Goal: Task Accomplishment & Management: Use online tool/utility

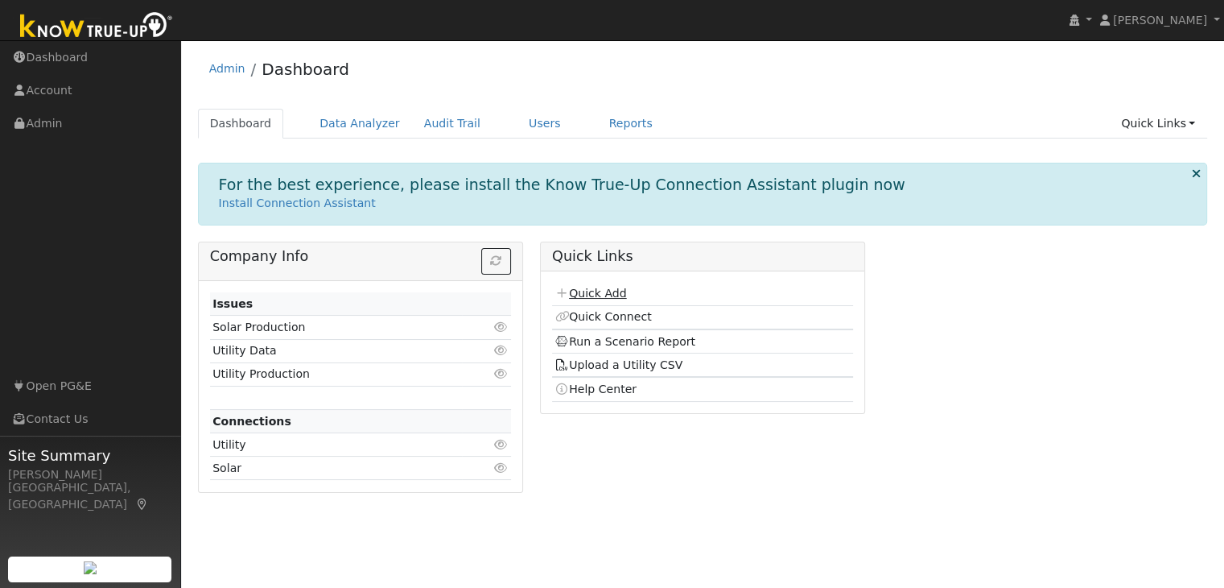
click at [586, 291] on link "Quick Add" at bounding box center [591, 293] width 72 height 13
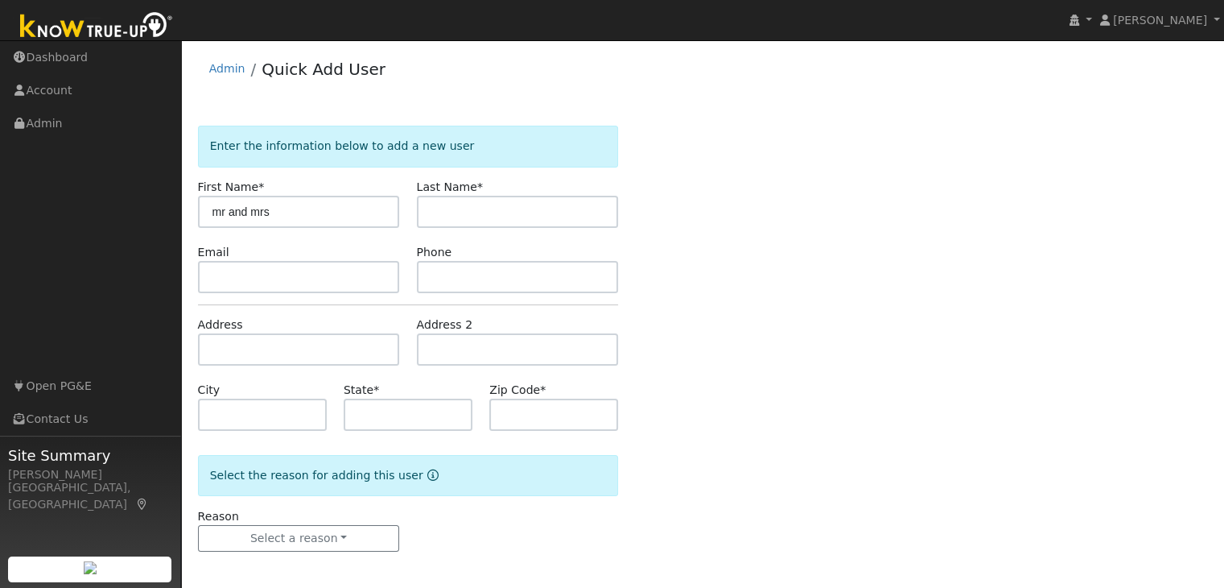
type input "mr and mrs"
click at [445, 217] on input "text" at bounding box center [518, 212] width 202 height 32
type input "[PERSON_NAME]"
click at [520, 265] on input "text" at bounding box center [518, 277] width 202 height 32
type input "9167472278"
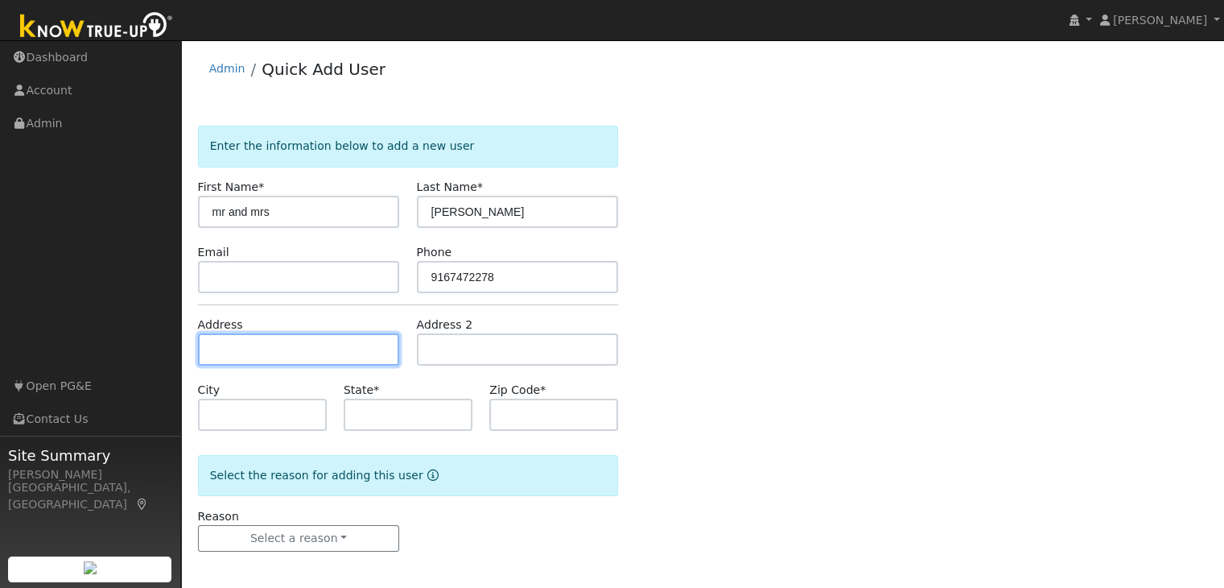
click at [312, 352] on input "text" at bounding box center [299, 349] width 202 height 32
type input "8320 Woodman Lane"
type input "Newcastle"
type input "CA"
type input "95658"
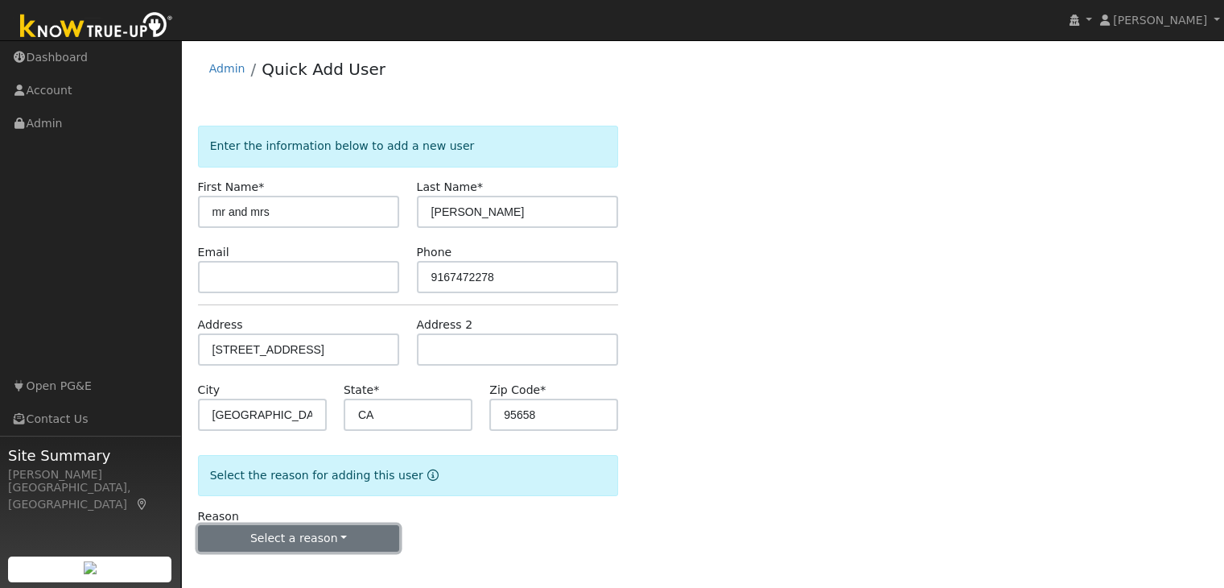
click at [326, 535] on button "Select a reason" at bounding box center [299, 538] width 202 height 27
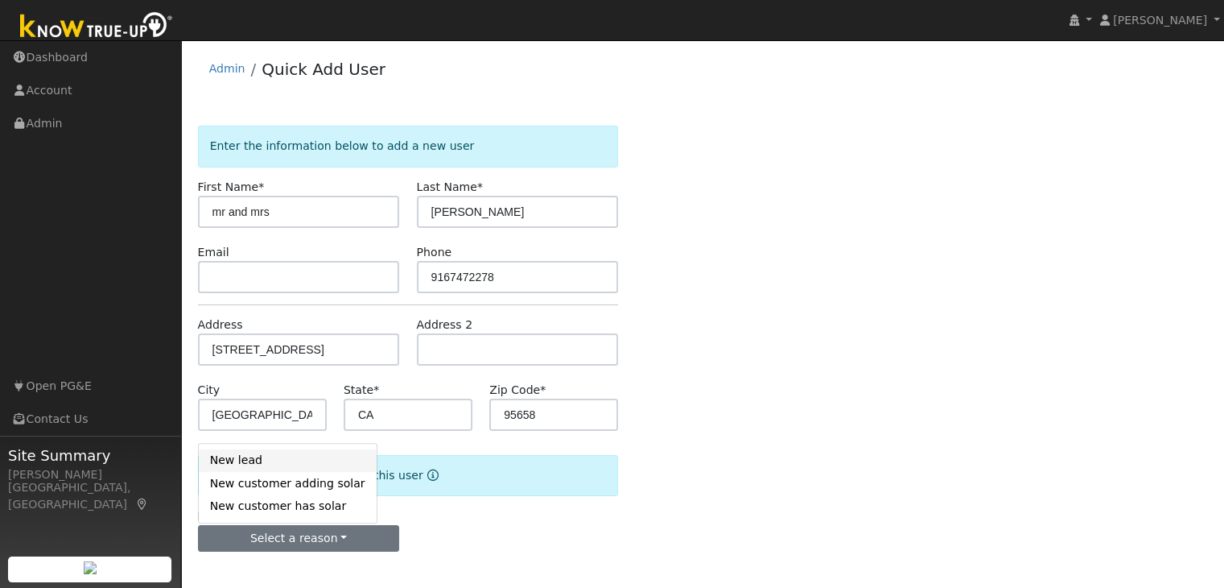
click at [261, 456] on link "New lead" at bounding box center [288, 460] width 178 height 23
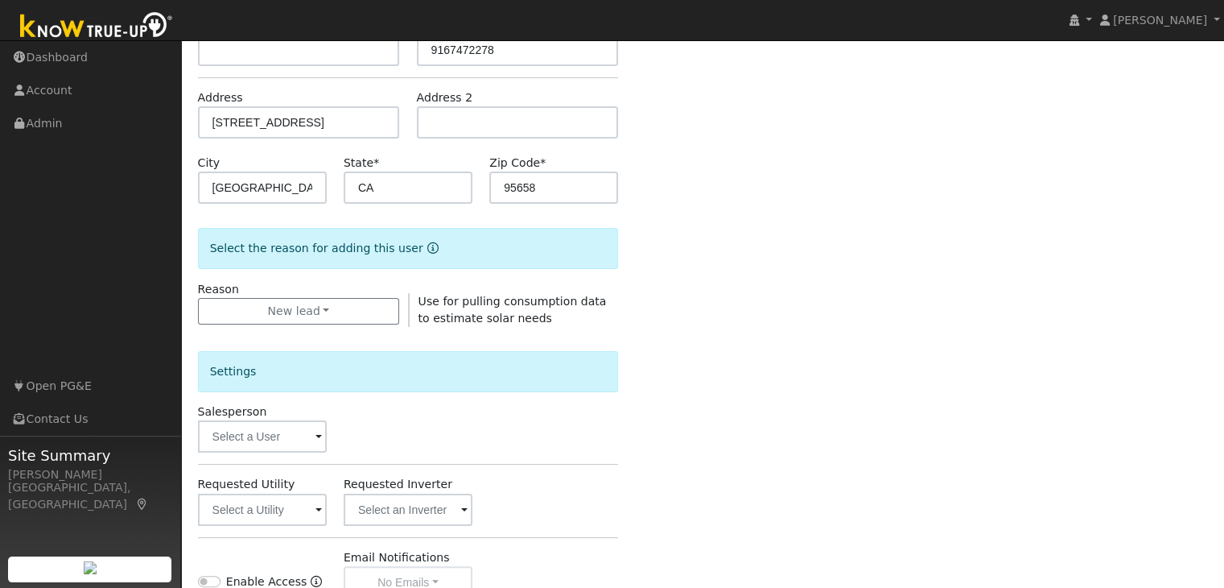
scroll to position [229, 0]
click at [254, 432] on input "text" at bounding box center [262, 435] width 129 height 32
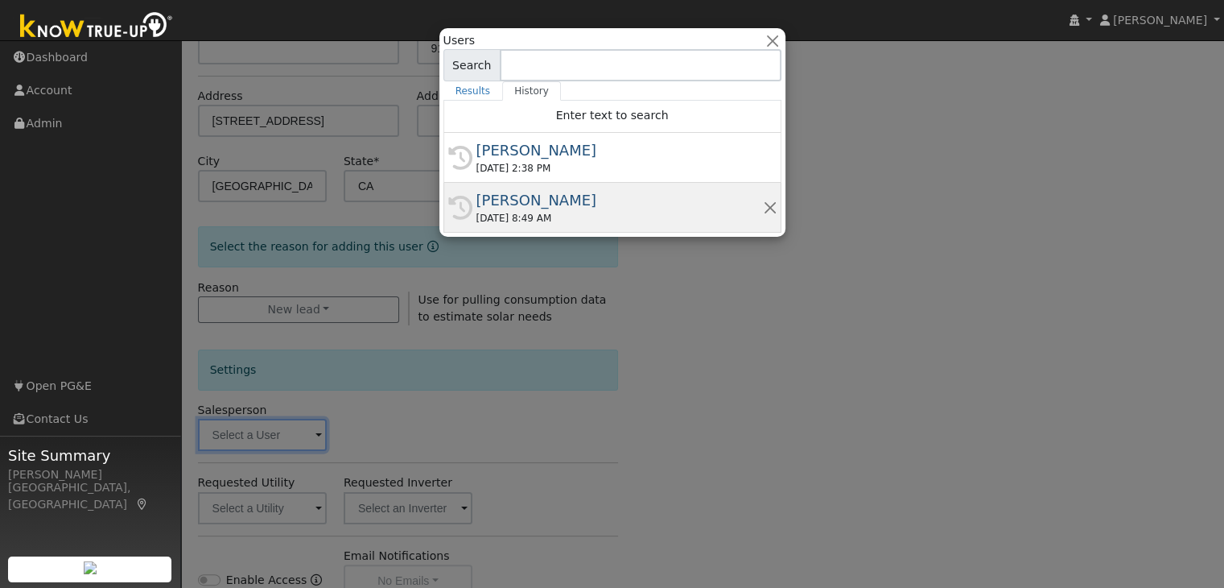
click at [530, 215] on div "07/31/2025 8:49 AM" at bounding box center [620, 218] width 287 height 14
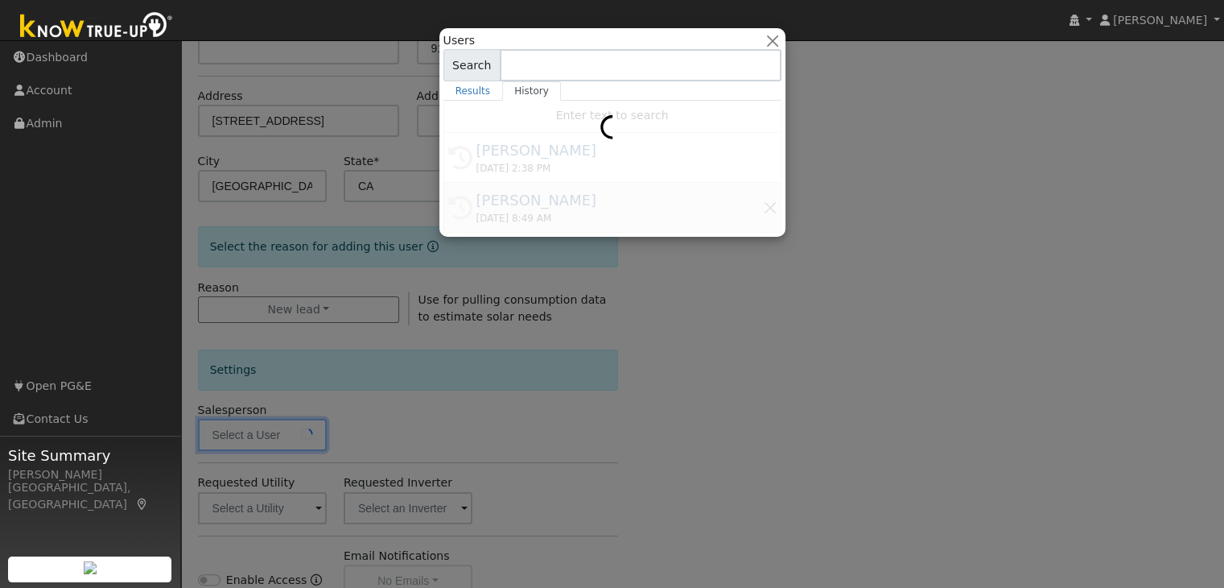
type input "[PERSON_NAME]"
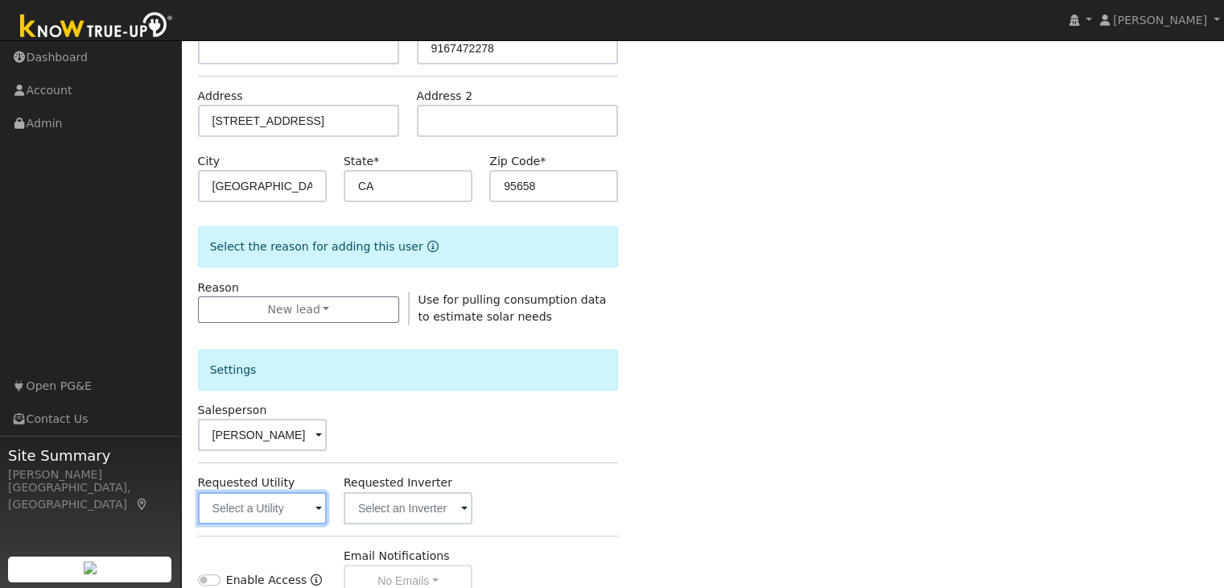
click at [287, 514] on input "text" at bounding box center [262, 508] width 129 height 32
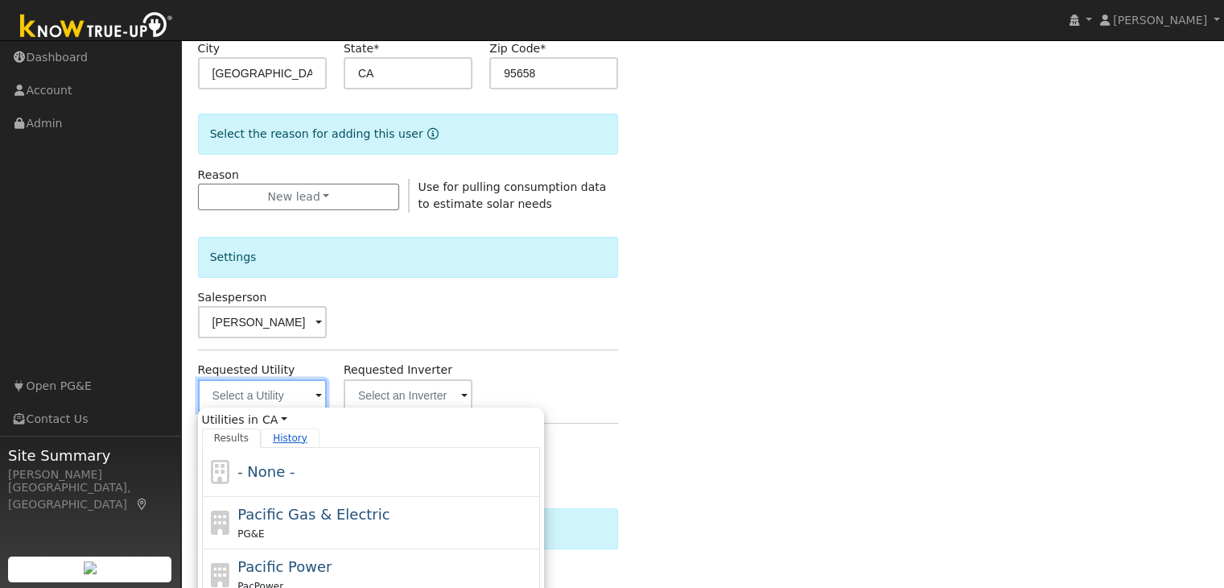
scroll to position [357, 0]
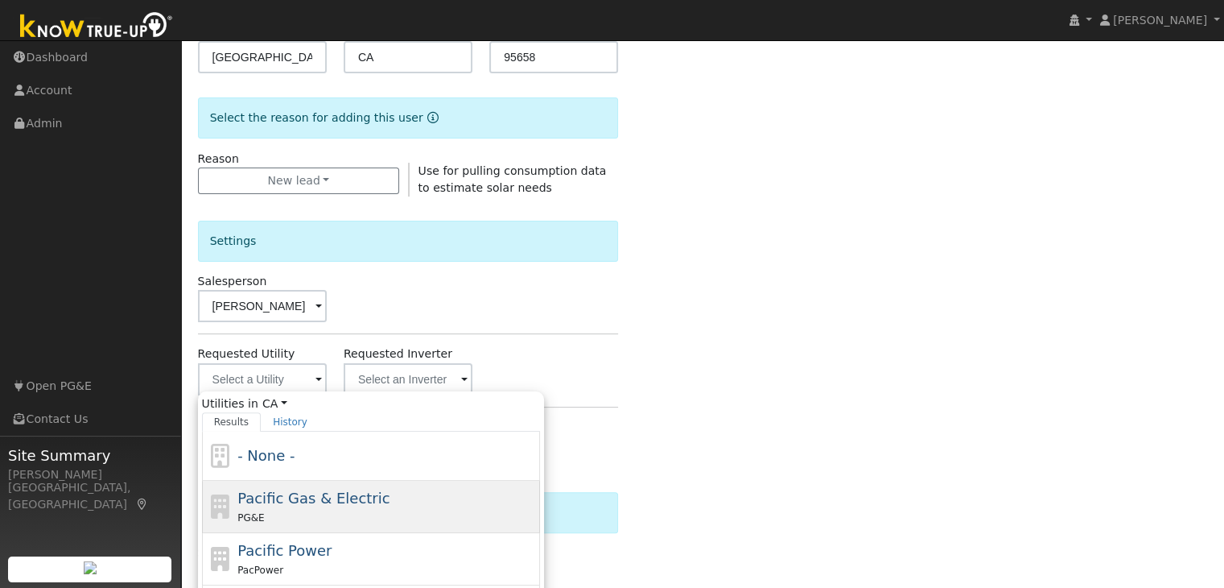
click at [290, 503] on span "Pacific Gas & Electric" at bounding box center [313, 497] width 152 height 17
type input "Pacific Gas & Electric"
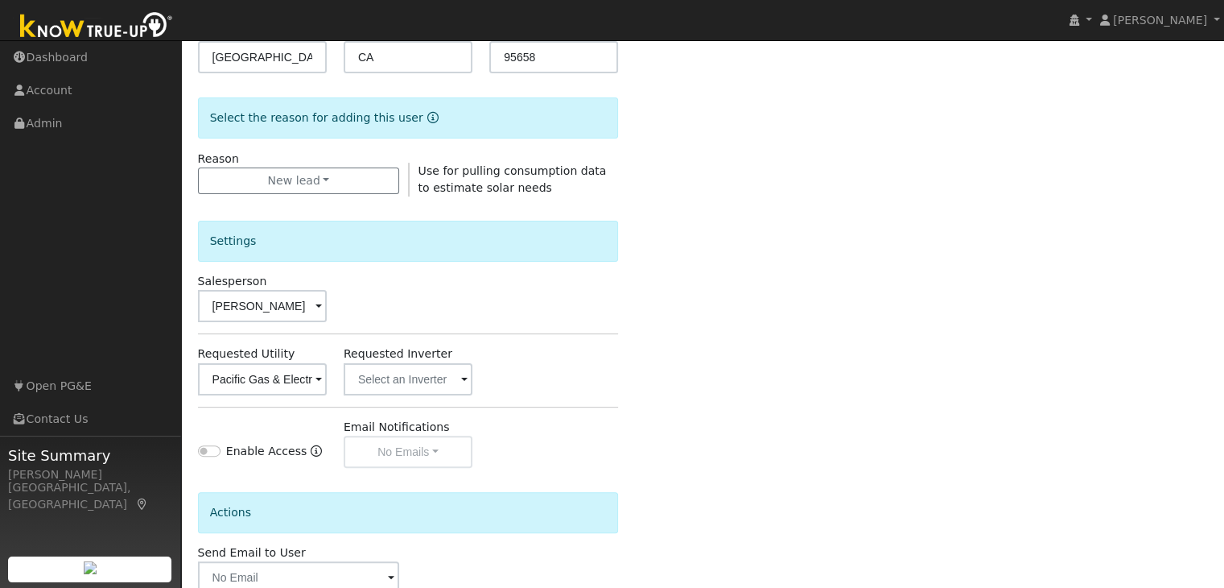
scroll to position [453, 0]
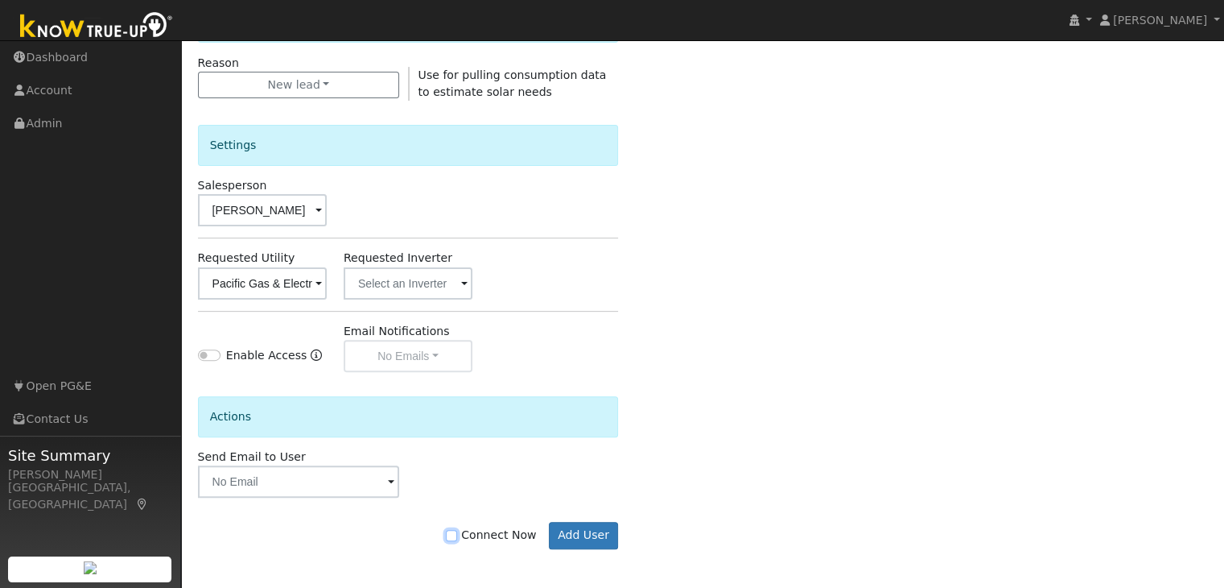
click at [457, 534] on input "Connect Now" at bounding box center [451, 535] width 11 height 11
checkbox input "true"
click at [586, 533] on button "Add User" at bounding box center [584, 535] width 70 height 27
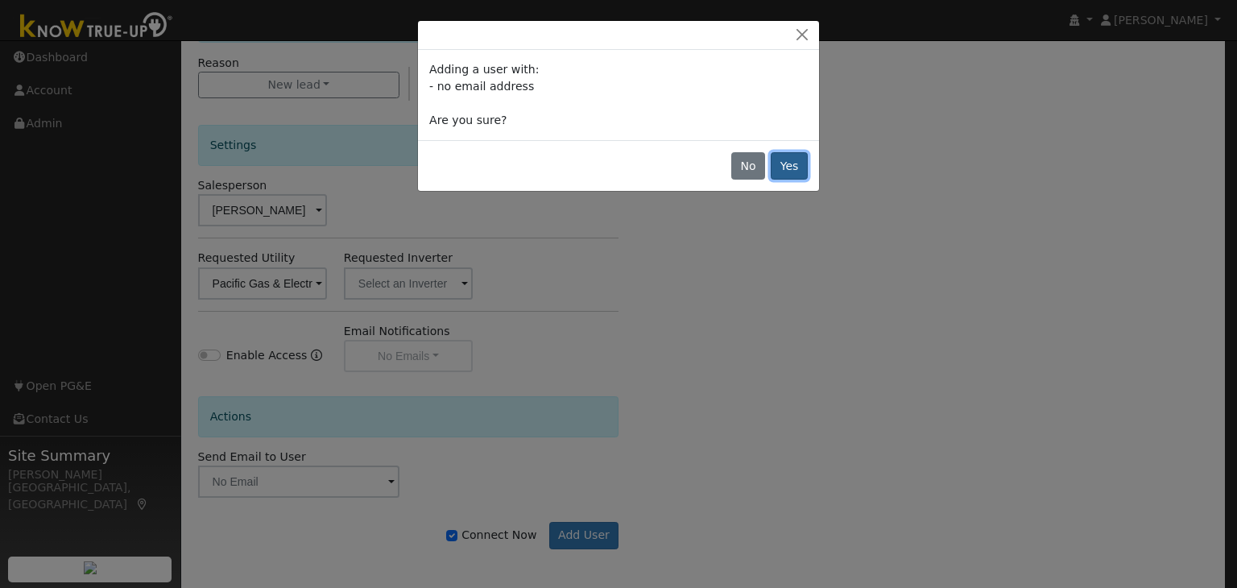
click at [799, 153] on button "Yes" at bounding box center [788, 165] width 37 height 27
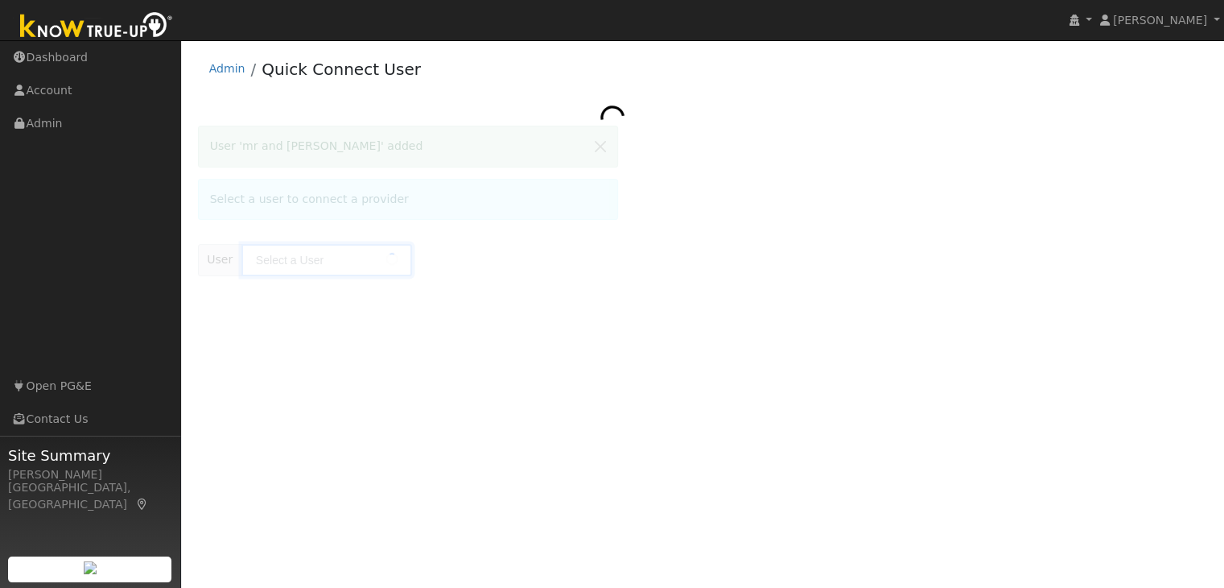
type input "mr and [PERSON_NAME]"
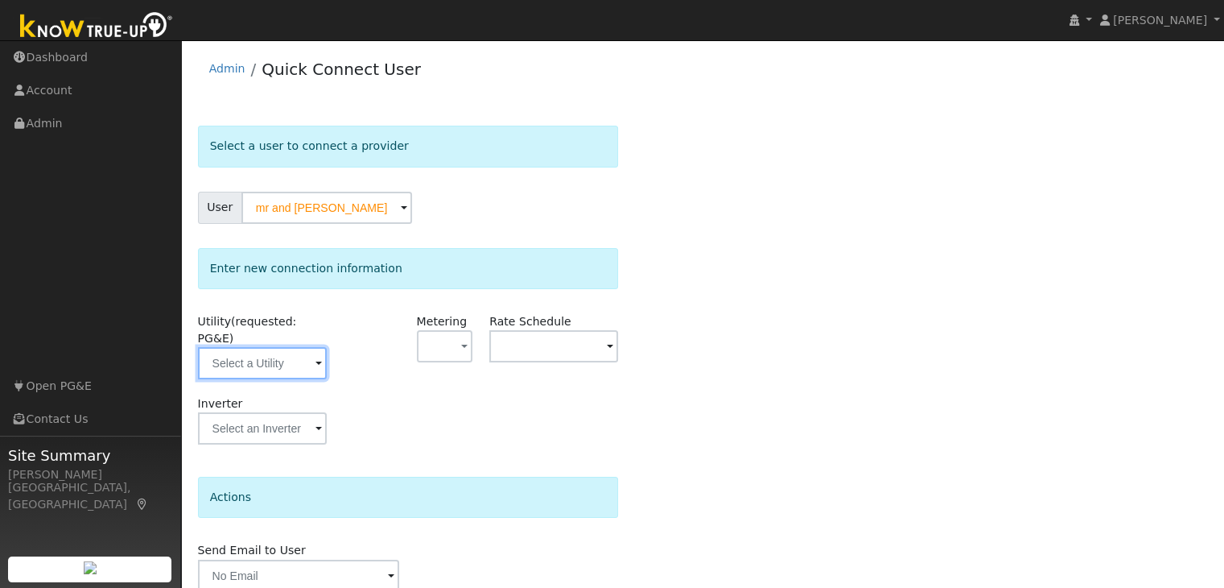
click at [269, 349] on input "text" at bounding box center [262, 363] width 129 height 32
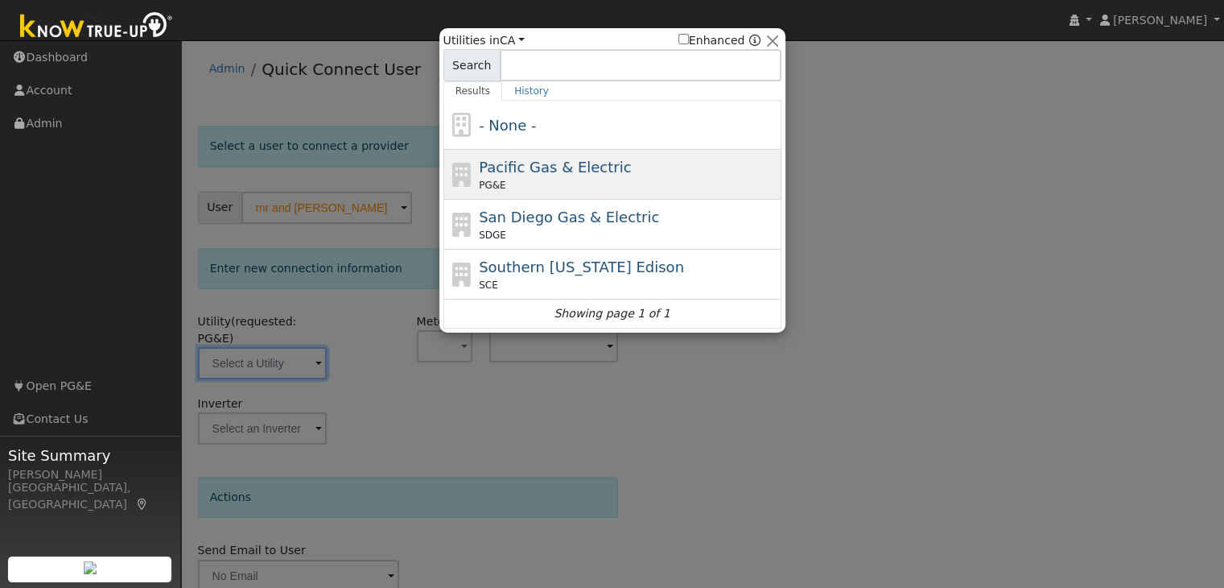
click at [557, 161] on span "Pacific Gas & Electric" at bounding box center [555, 167] width 152 height 17
type input "PG&E"
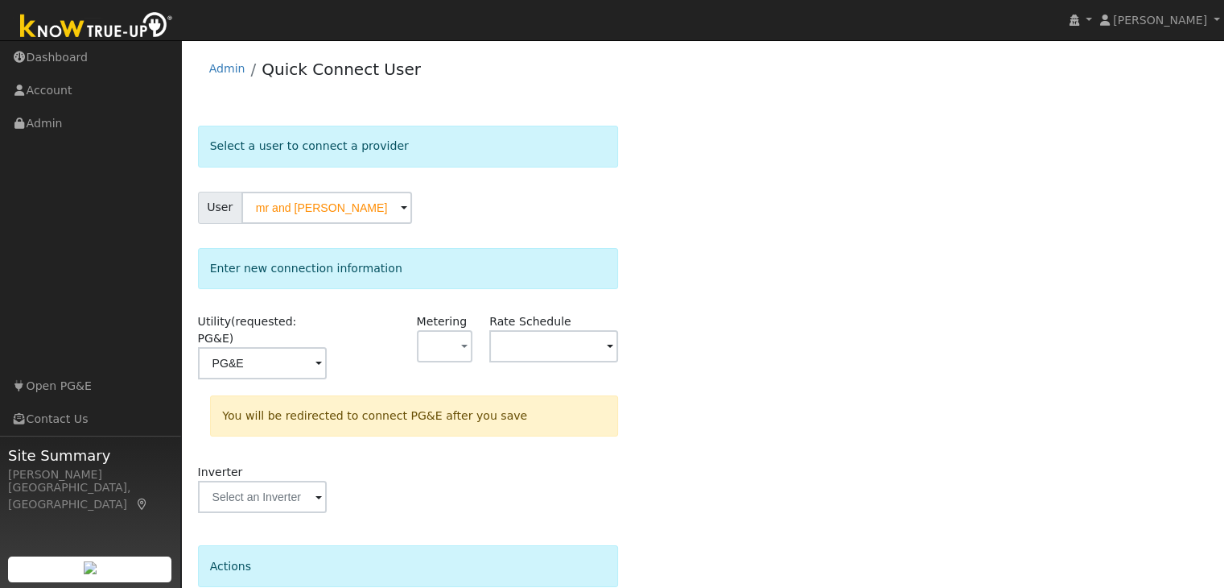
scroll to position [122, 0]
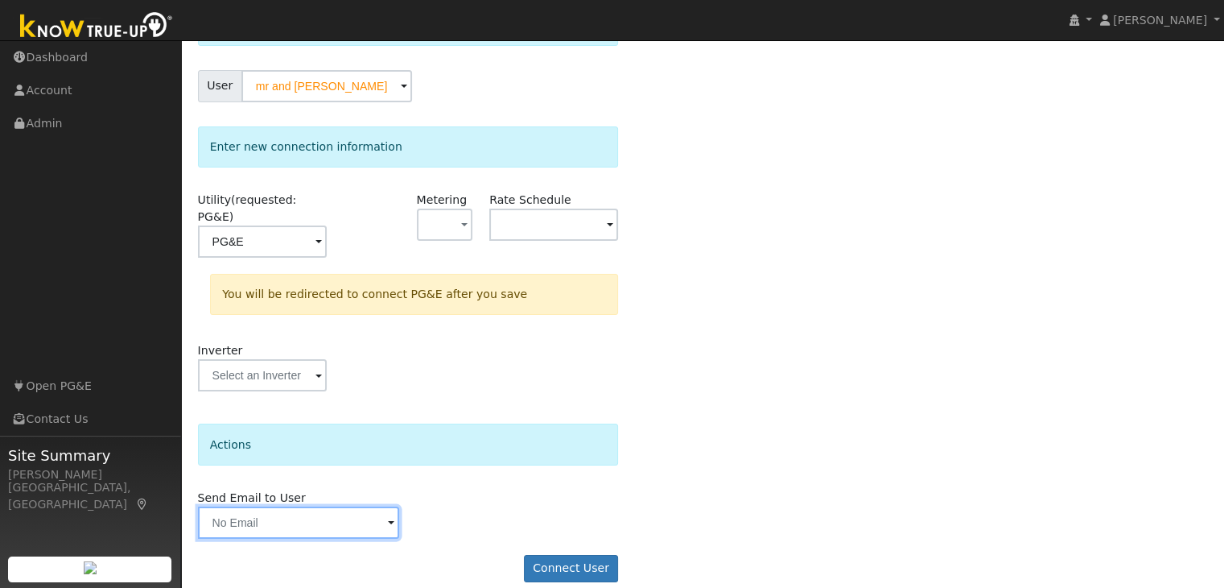
click at [343, 510] on input "text" at bounding box center [299, 522] width 202 height 32
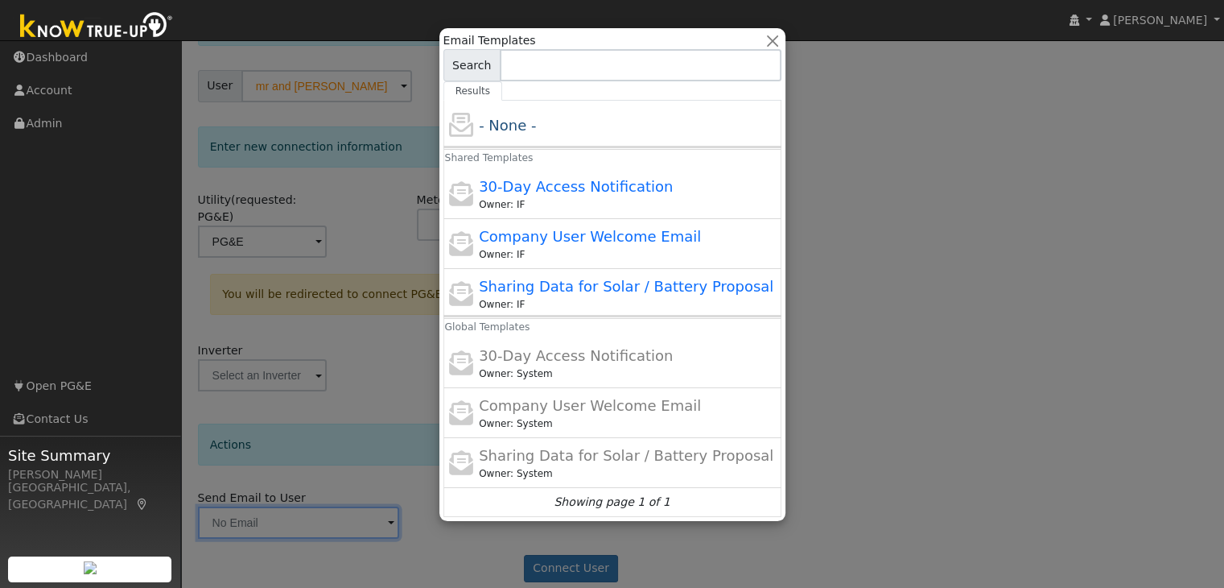
click at [552, 544] on div at bounding box center [612, 294] width 1224 height 588
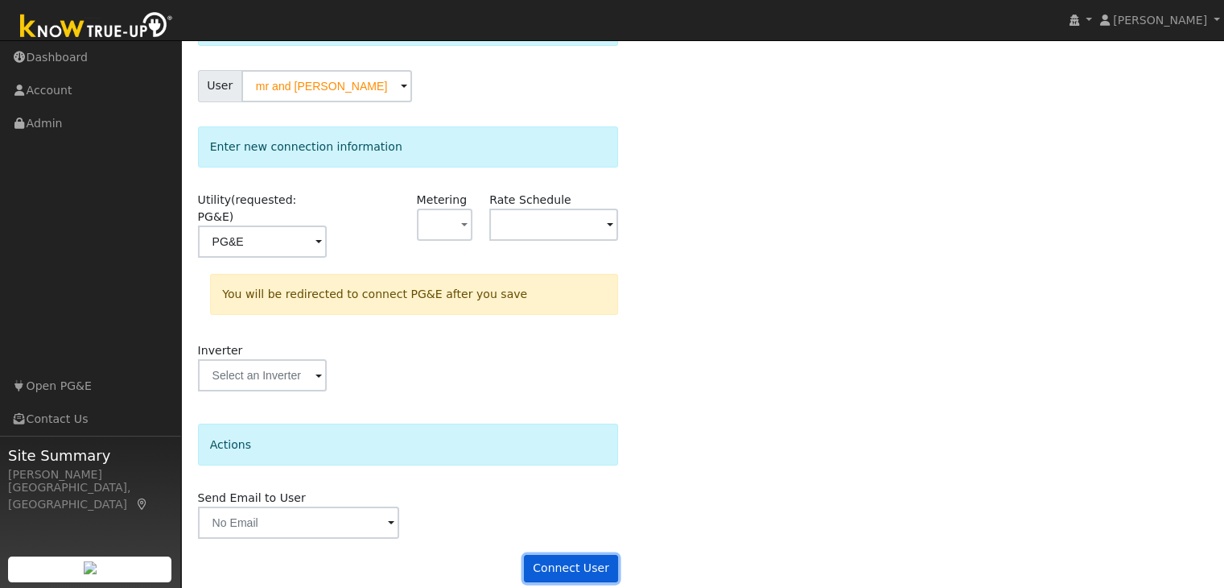
click at [552, 555] on button "Connect User" at bounding box center [571, 568] width 95 height 27
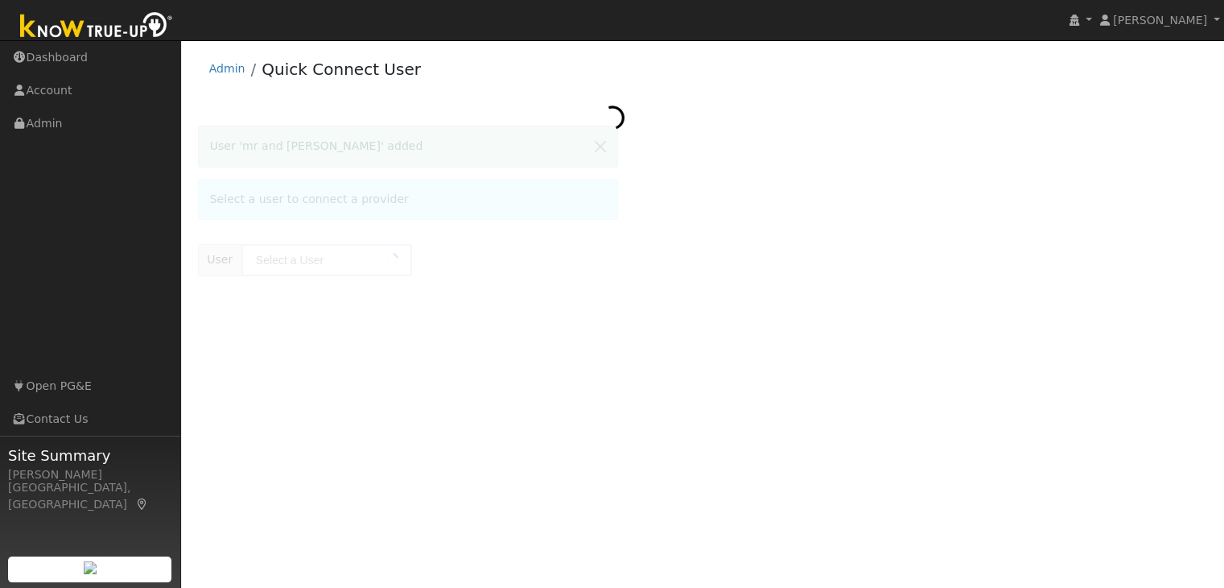
type input "mr and [PERSON_NAME]"
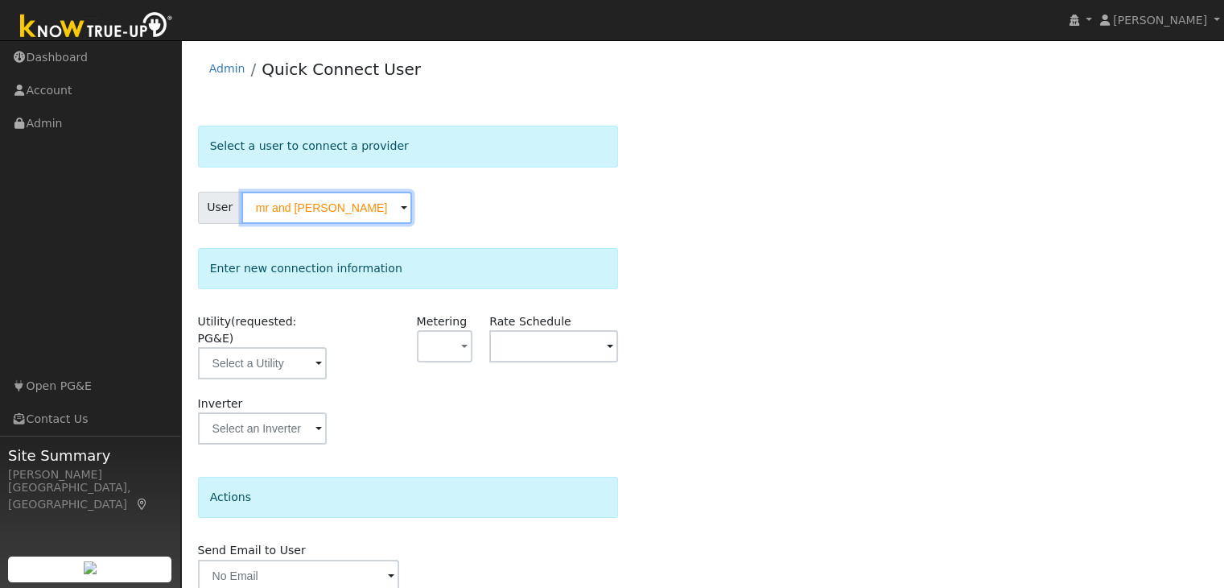
scroll to position [52, 0]
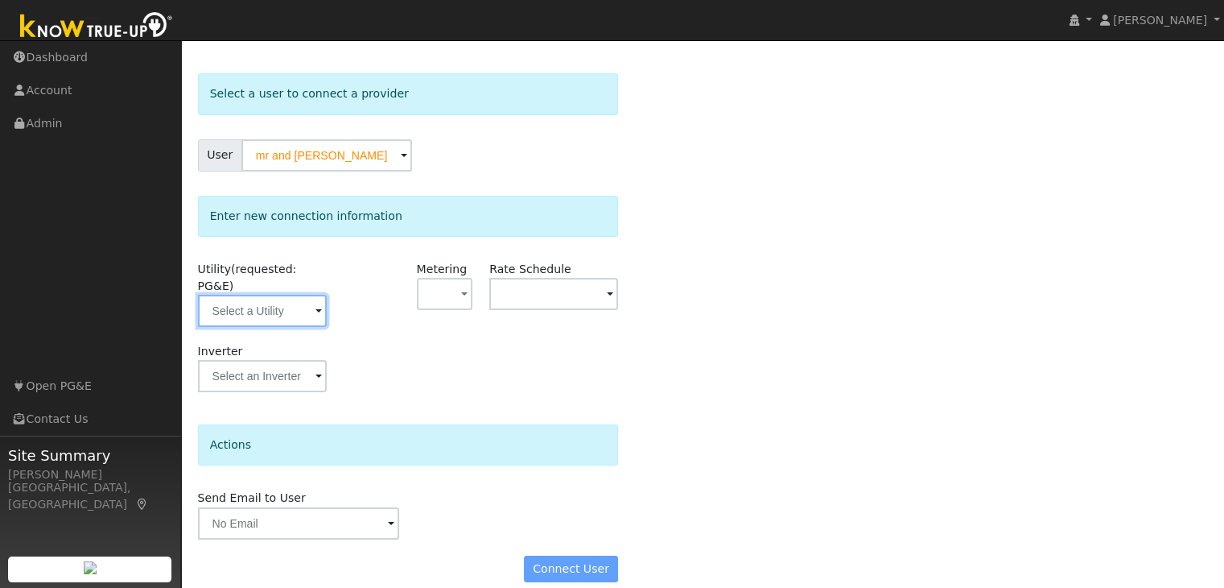
click at [291, 297] on input "text" at bounding box center [262, 311] width 129 height 32
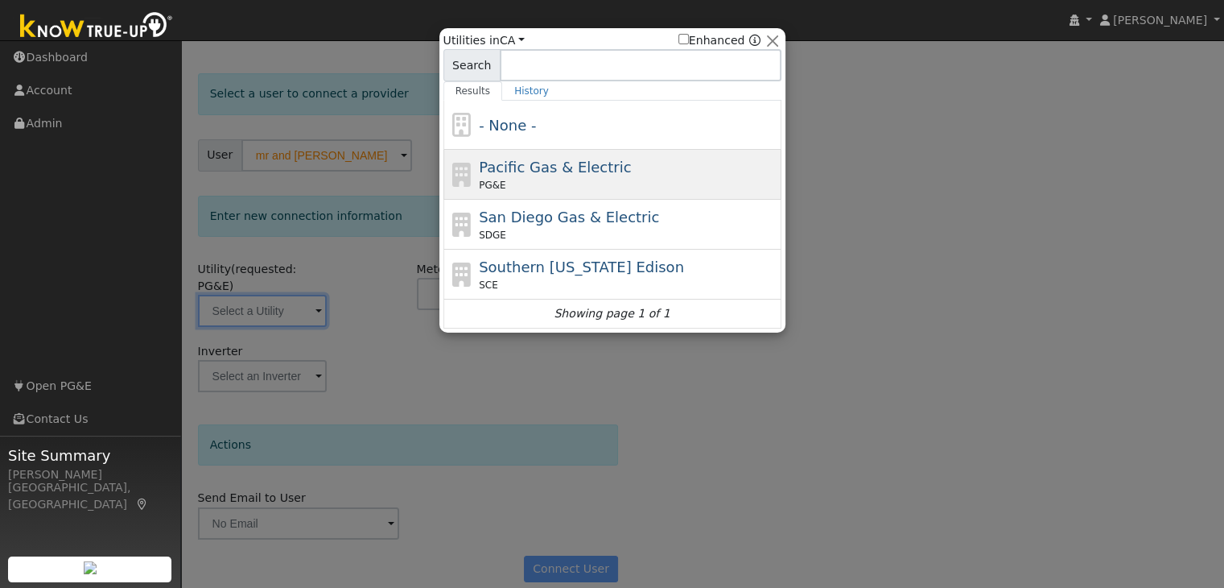
click at [510, 186] on div "PG&E" at bounding box center [628, 185] width 299 height 14
type input "PG&E"
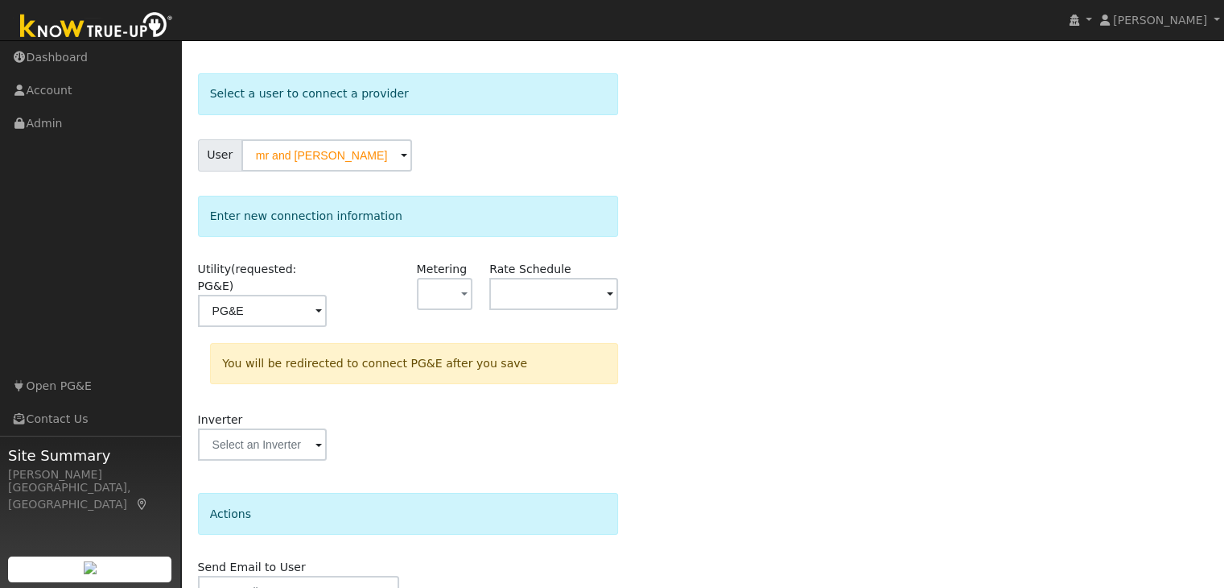
scroll to position [122, 0]
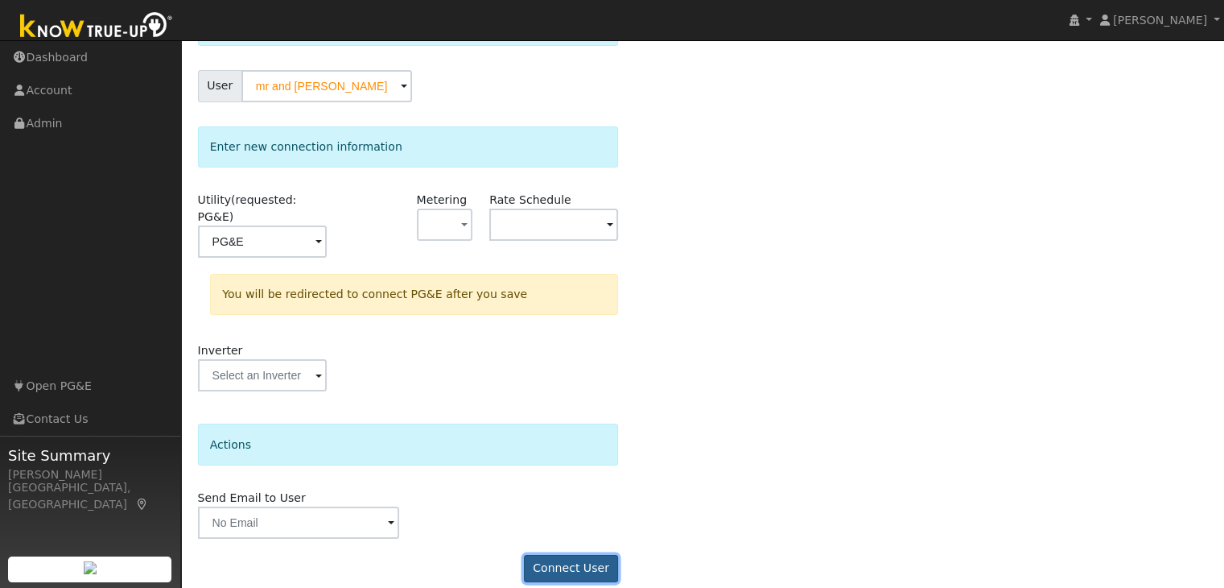
click at [572, 555] on button "Connect User" at bounding box center [571, 568] width 95 height 27
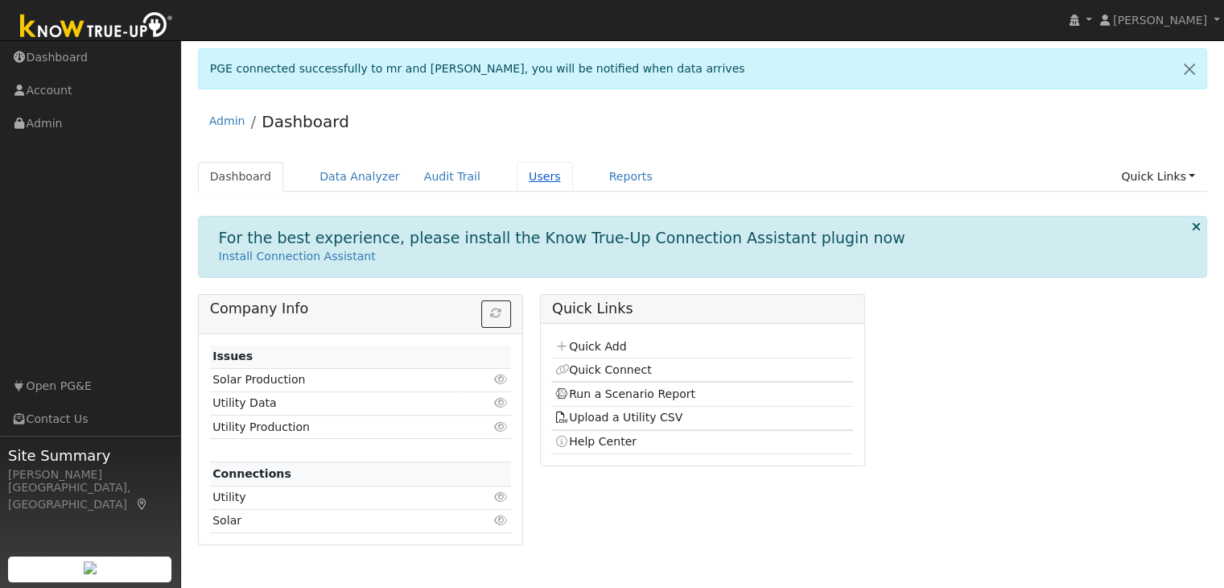
click at [520, 176] on link "Users" at bounding box center [545, 177] width 56 height 30
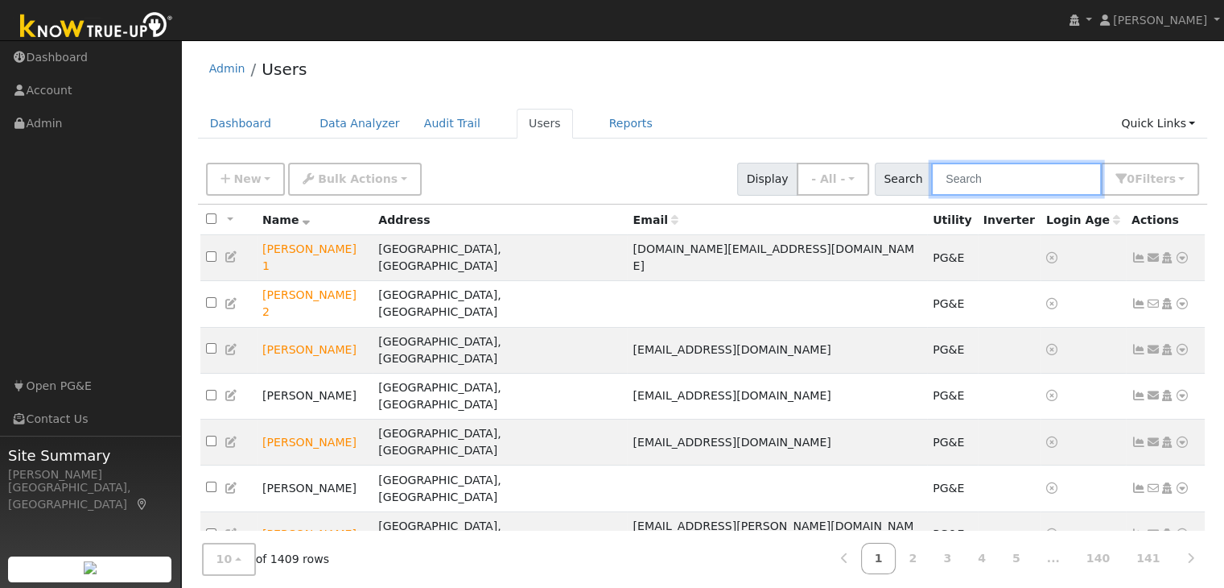
click at [993, 182] on input "text" at bounding box center [1016, 179] width 171 height 33
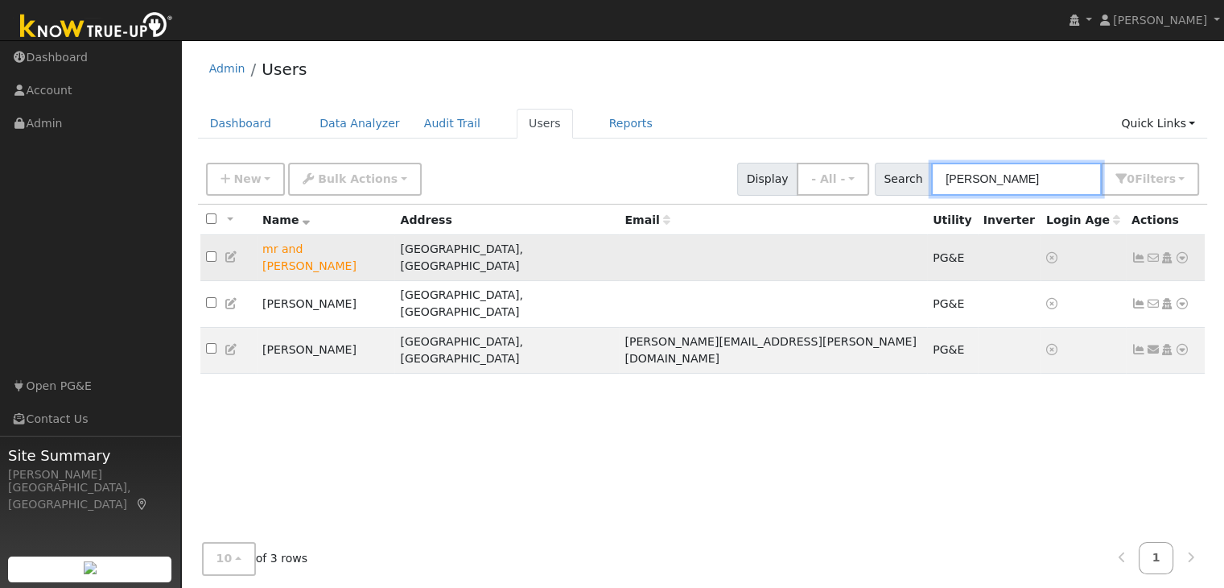
type input "[PERSON_NAME]"
click at [1179, 252] on icon at bounding box center [1182, 257] width 14 height 11
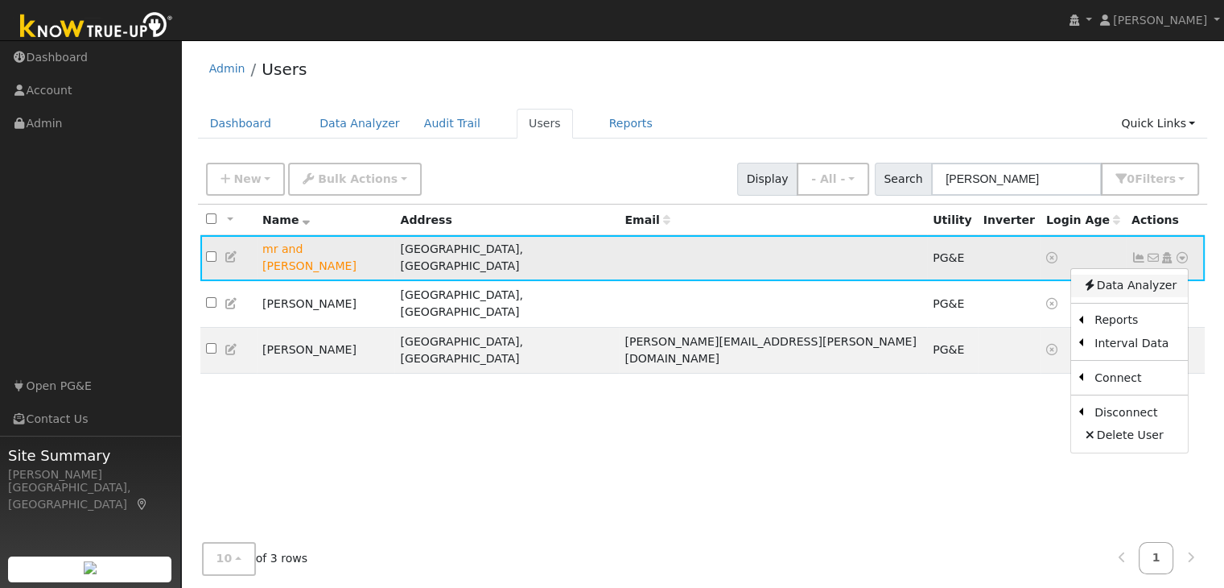
click at [1150, 279] on link "Data Analyzer" at bounding box center [1129, 286] width 117 height 23
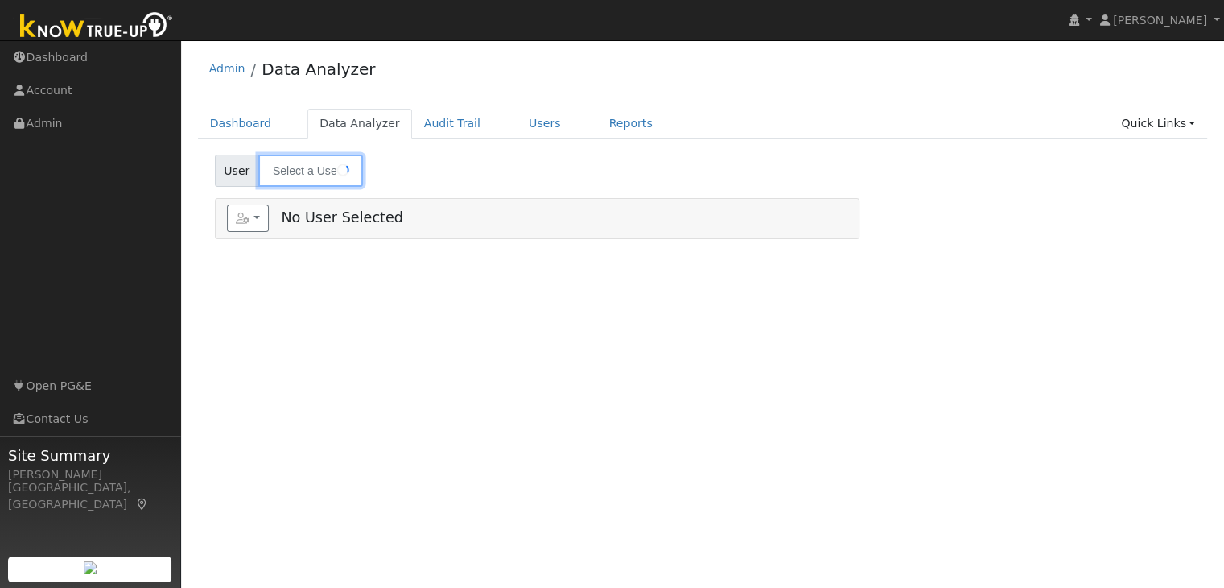
type input "mr and [PERSON_NAME]"
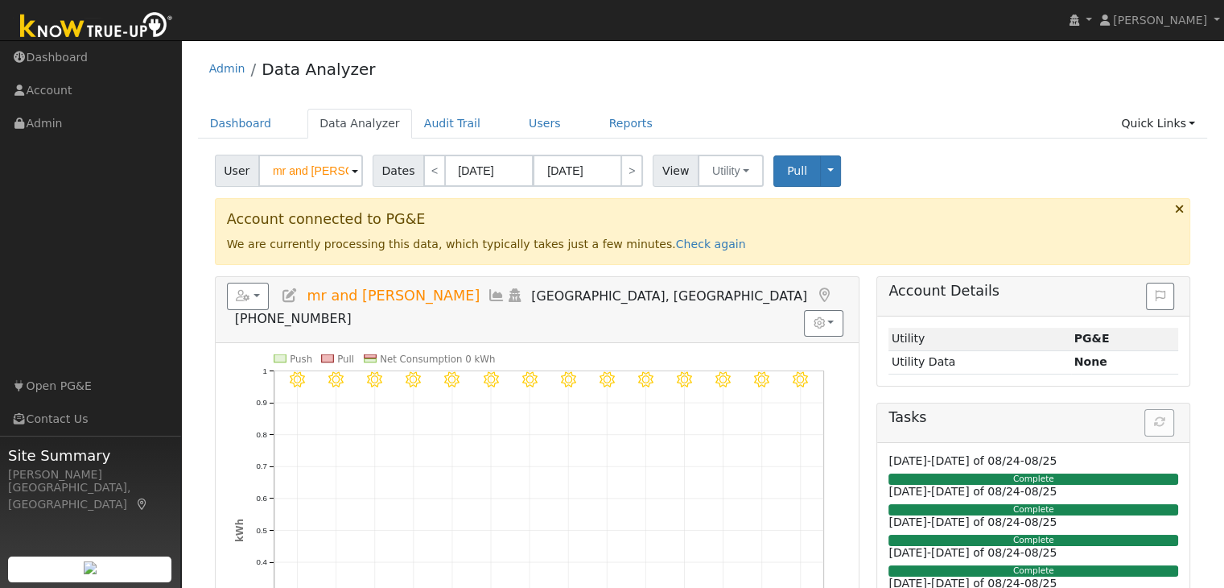
click at [285, 297] on icon at bounding box center [290, 295] width 18 height 14
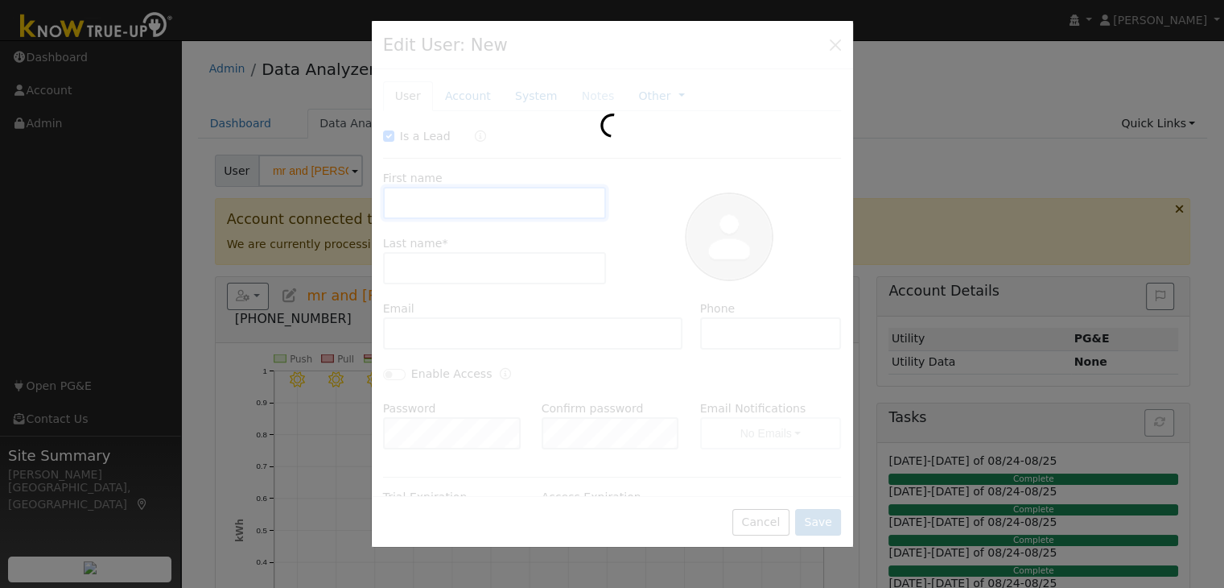
checkbox input "true"
type input "mr and mrs"
type input "[PERSON_NAME]"
type input "9167472278"
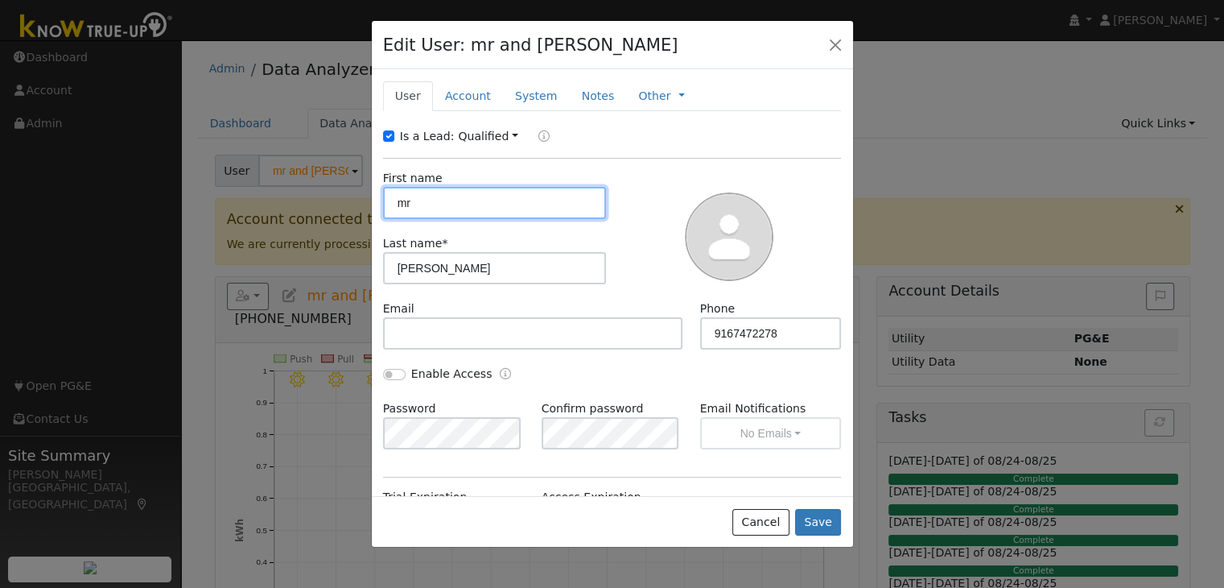
type input "m"
type input "[PERSON_NAME]"
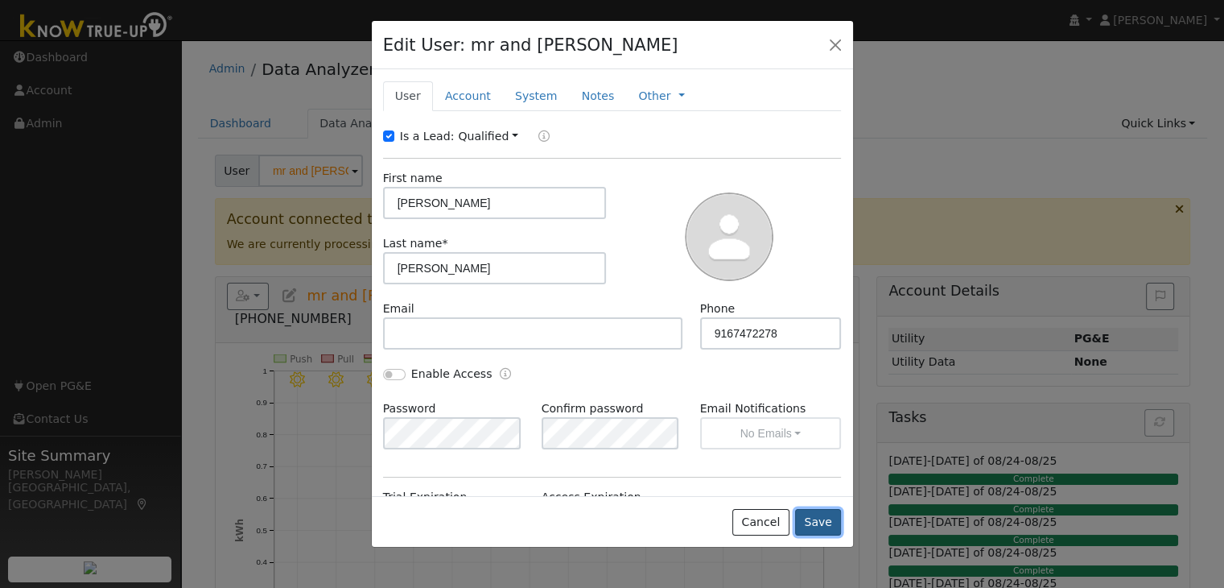
click at [820, 519] on button "Save" at bounding box center [818, 522] width 47 height 27
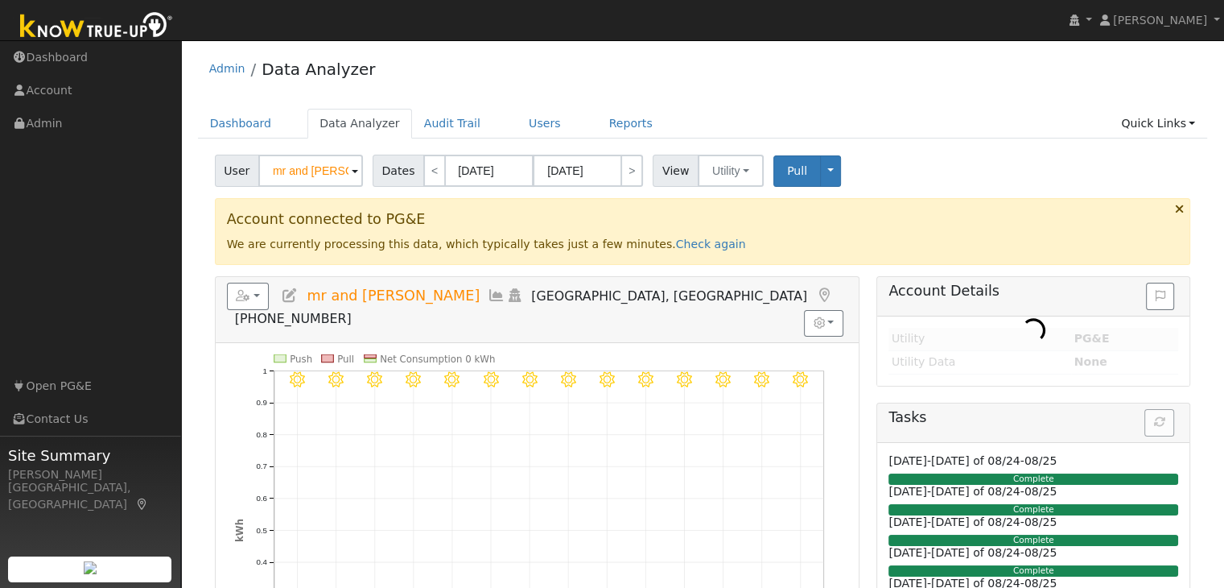
type input "[PERSON_NAME]"
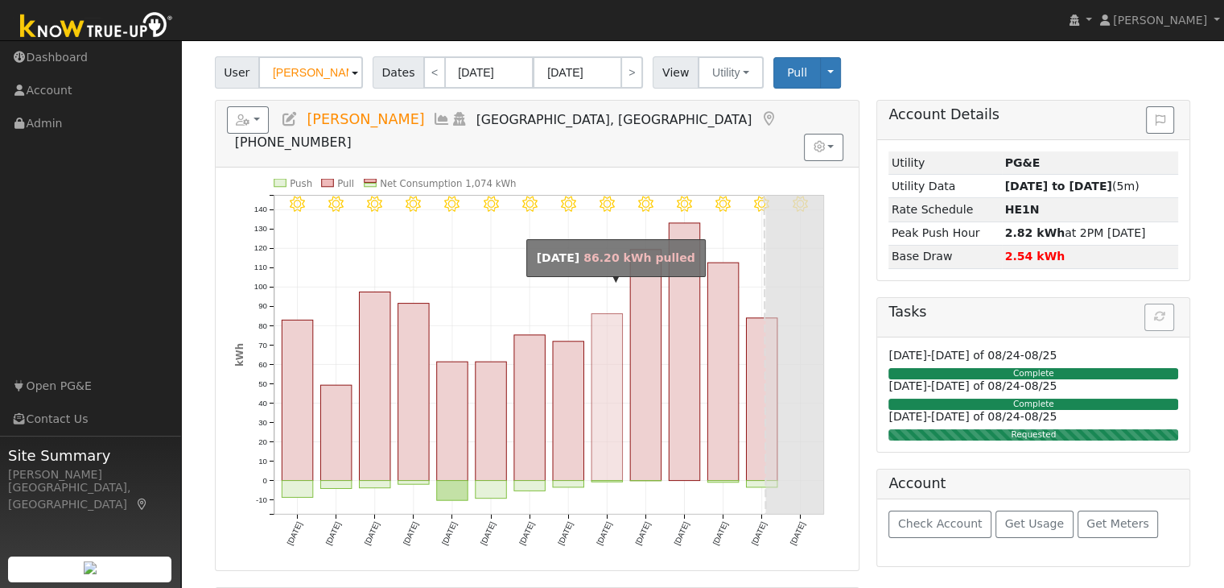
scroll to position [68, 0]
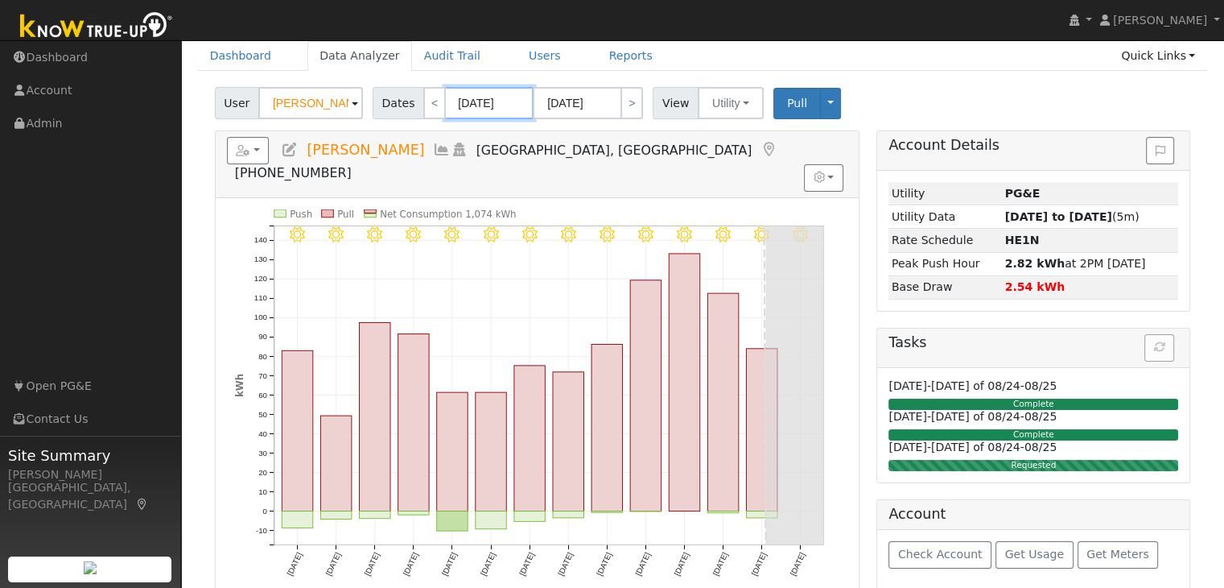
click at [475, 110] on input "[DATE]" at bounding box center [489, 103] width 89 height 32
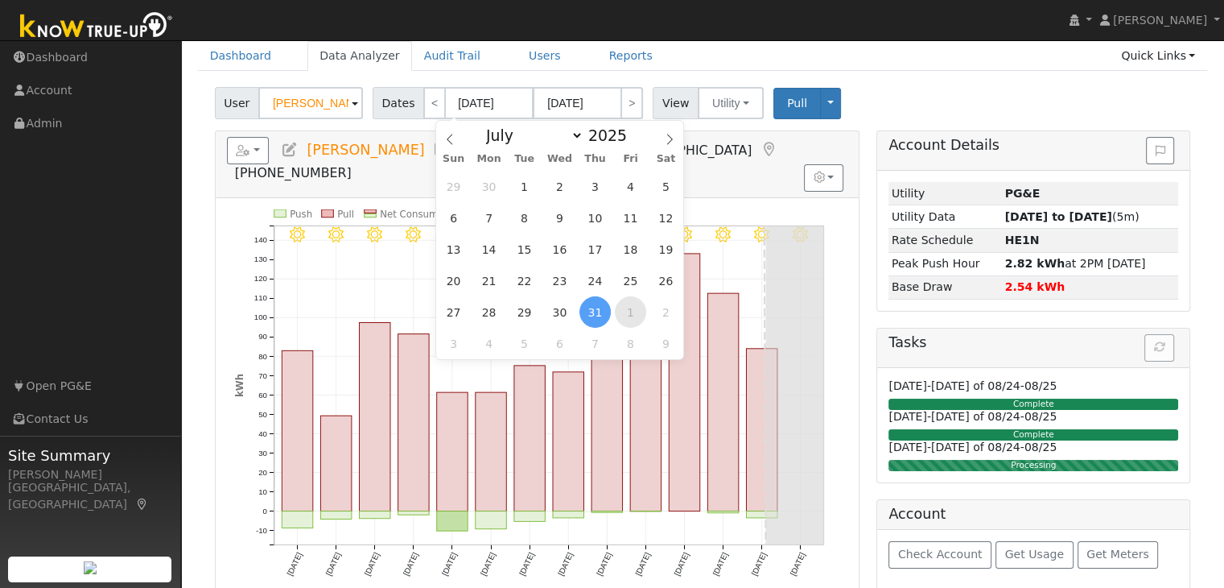
click at [625, 312] on span "1" at bounding box center [630, 311] width 31 height 31
type input "[DATE]"
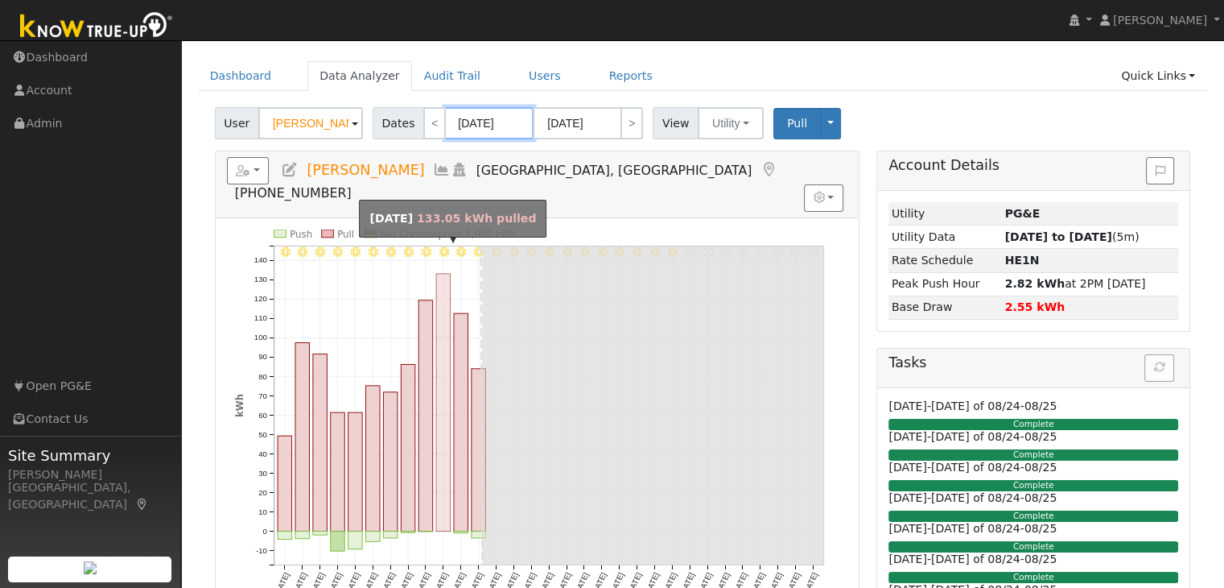
scroll to position [0, 0]
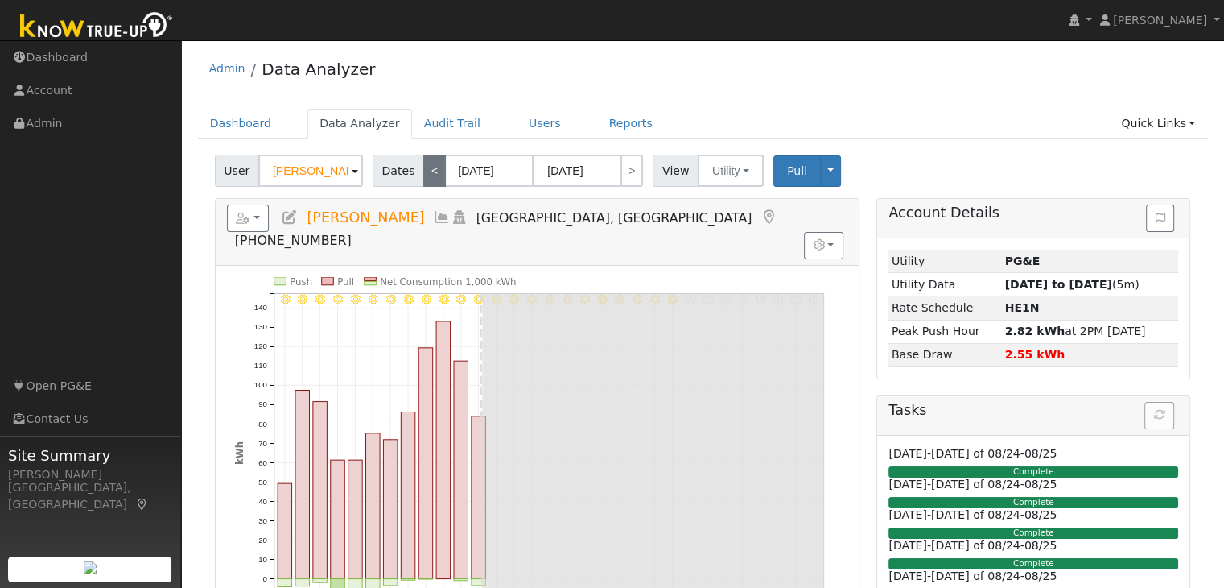
click at [423, 173] on link "<" at bounding box center [434, 171] width 23 height 32
type input "[DATE]"
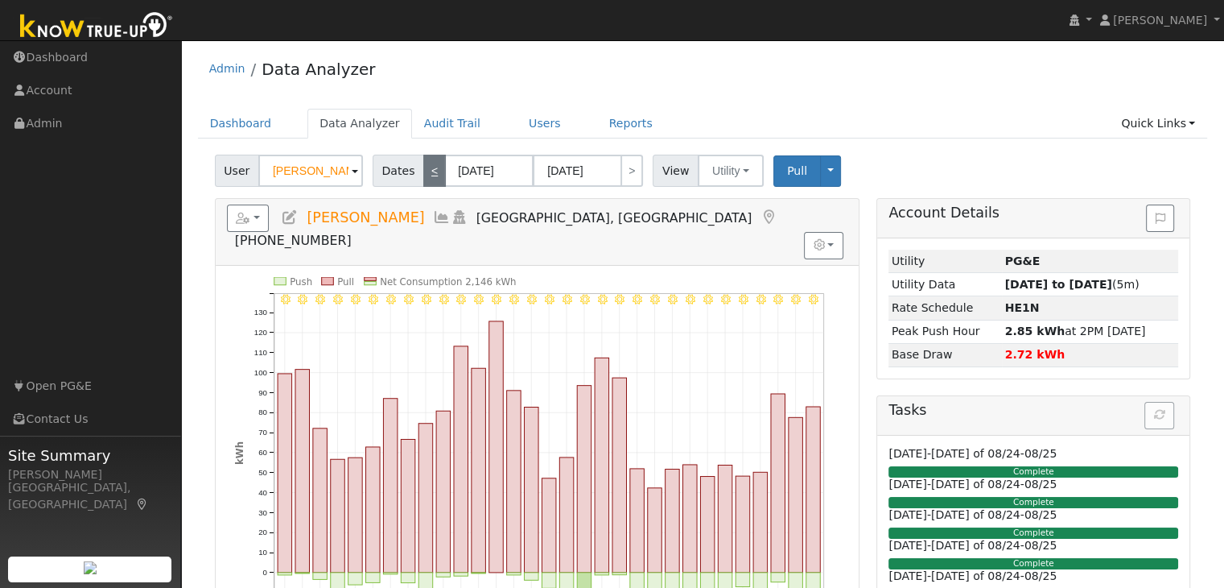
click at [423, 173] on link "<" at bounding box center [434, 171] width 23 height 32
type input "[DATE]"
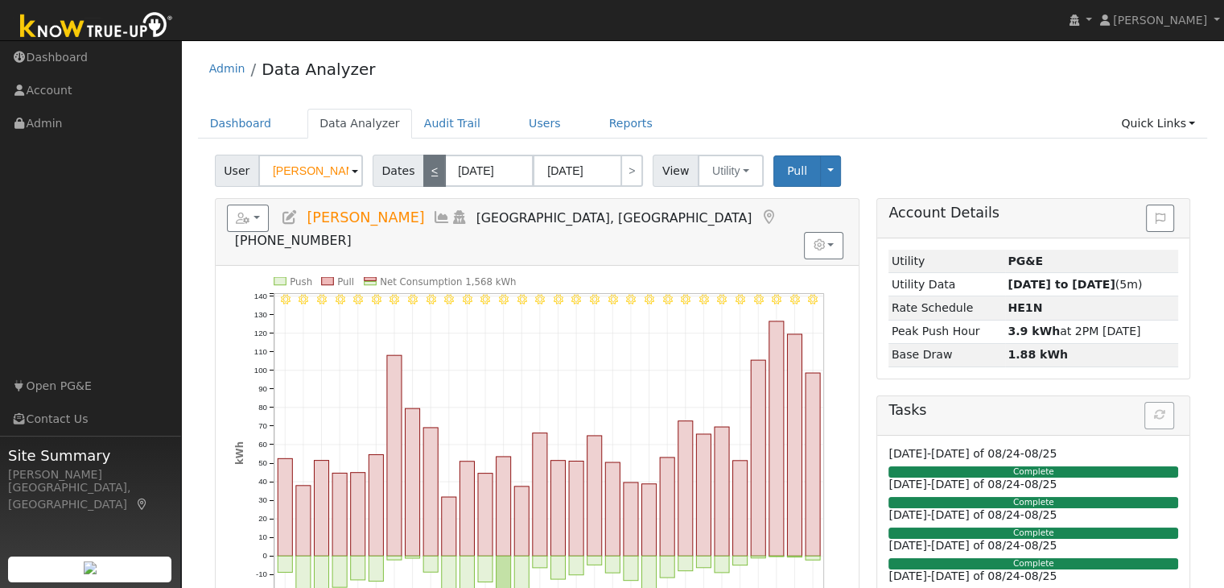
click at [423, 173] on link "<" at bounding box center [434, 171] width 23 height 32
type input "[DATE]"
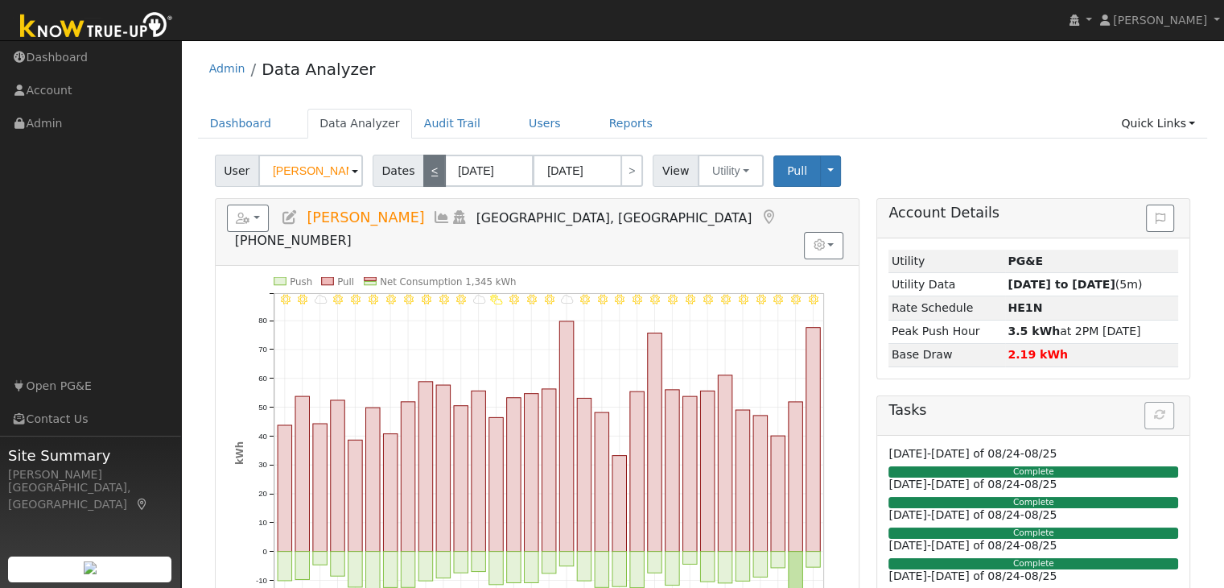
click at [423, 171] on link "<" at bounding box center [434, 171] width 23 height 32
type input "[DATE]"
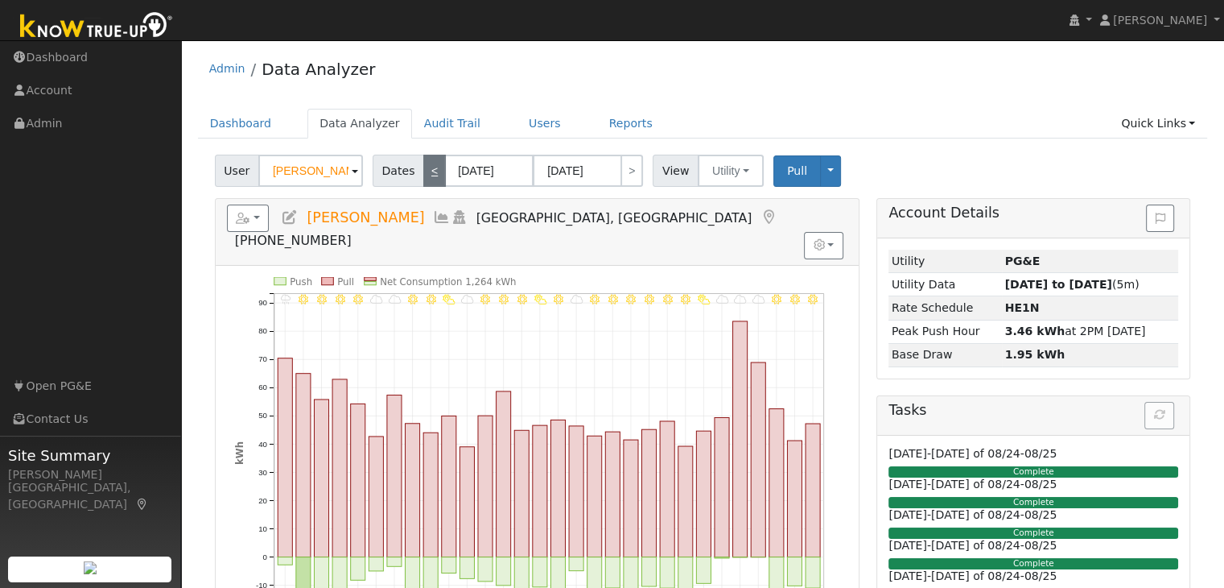
click at [423, 171] on link "<" at bounding box center [434, 171] width 23 height 32
type input "[DATE]"
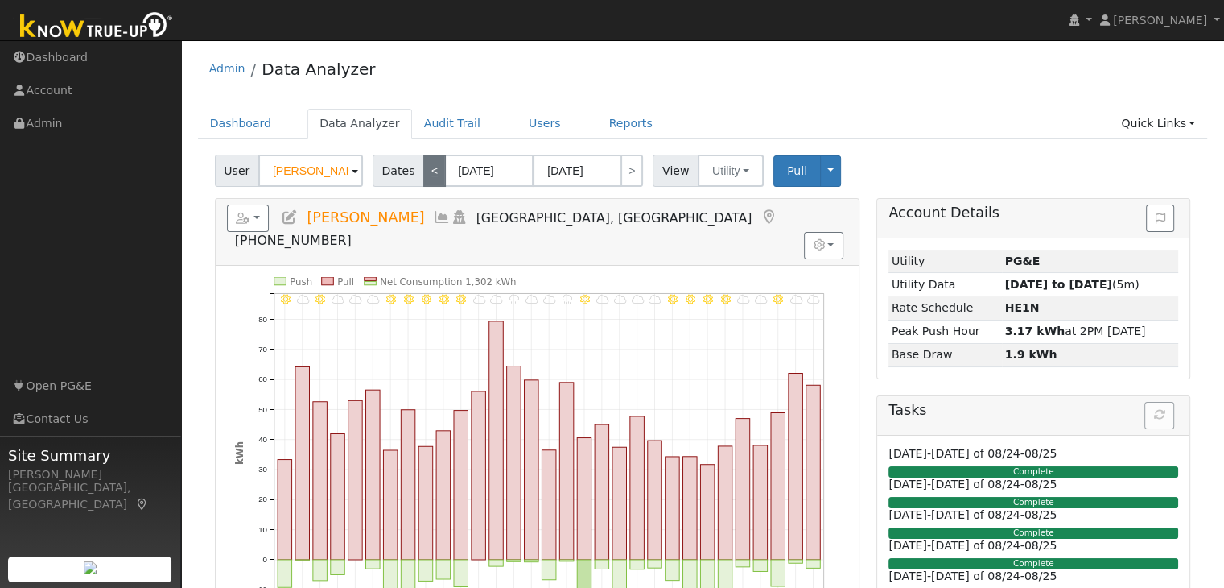
click at [423, 171] on link "<" at bounding box center [434, 171] width 23 height 32
type input "[DATE]"
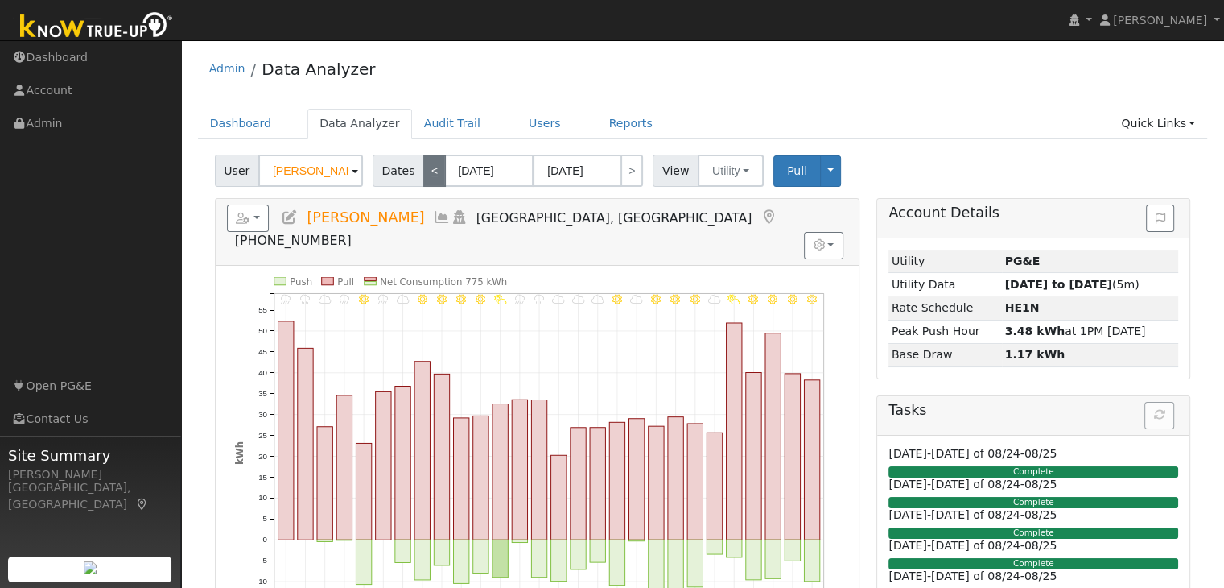
click at [423, 171] on link "<" at bounding box center [434, 171] width 23 height 32
type input "[DATE]"
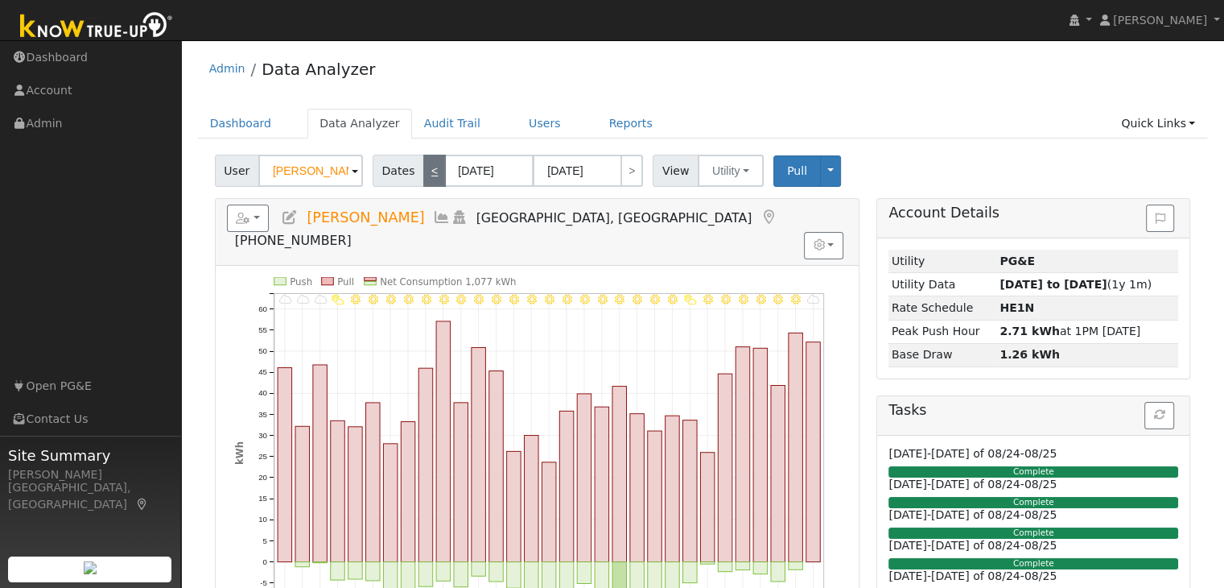
click at [423, 171] on link "<" at bounding box center [434, 171] width 23 height 32
type input "[DATE]"
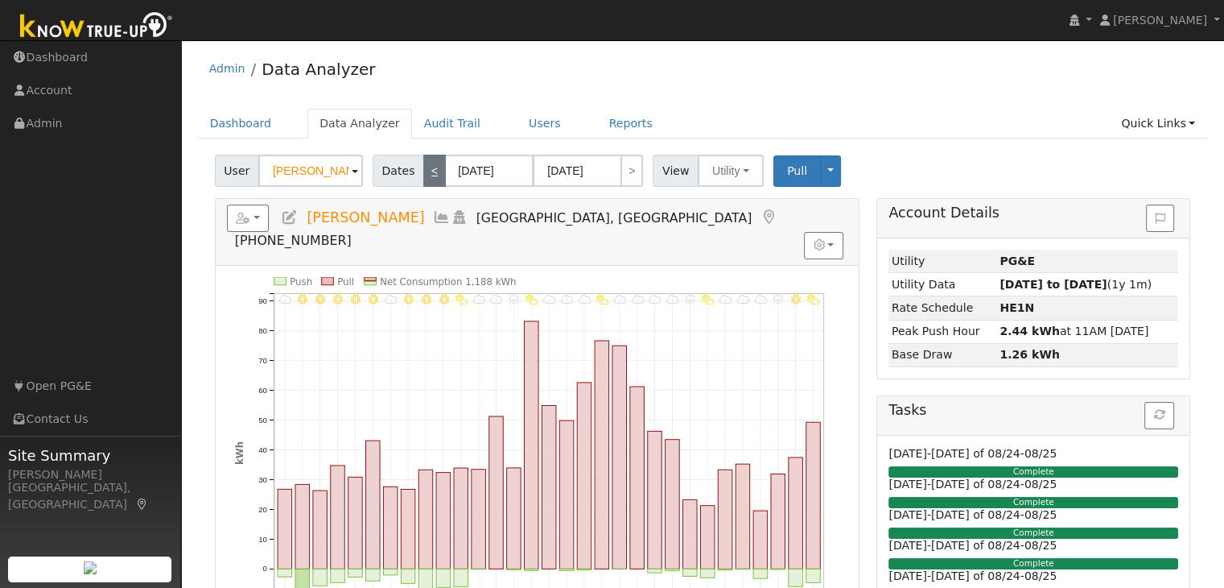
click at [423, 171] on link "<" at bounding box center [434, 171] width 23 height 32
type input "[DATE]"
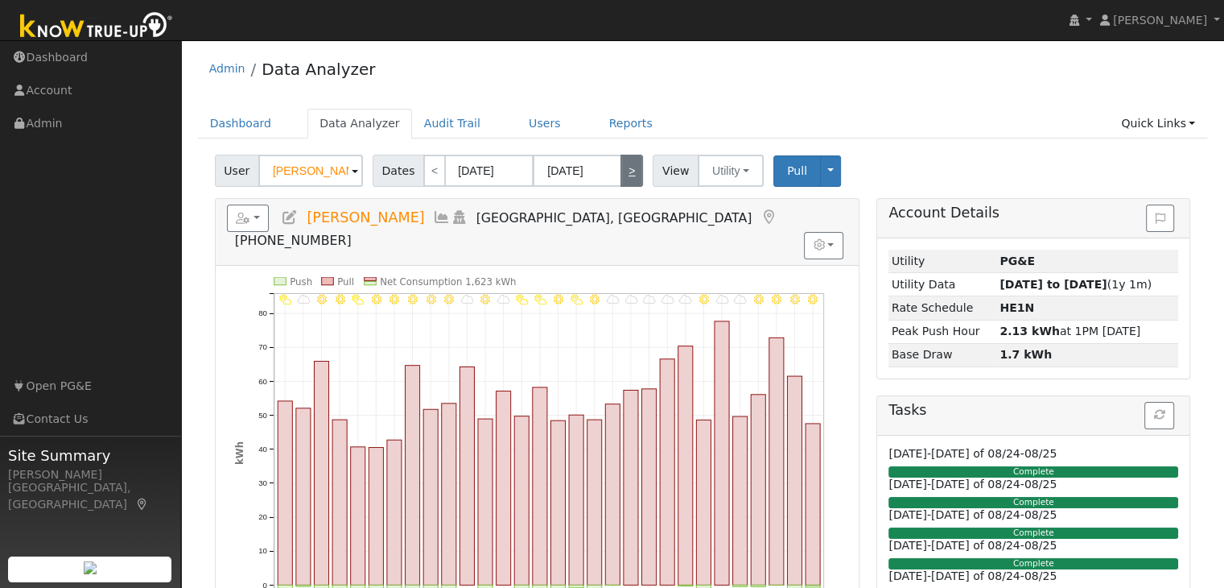
click at [621, 169] on link ">" at bounding box center [632, 171] width 23 height 32
type input "[DATE]"
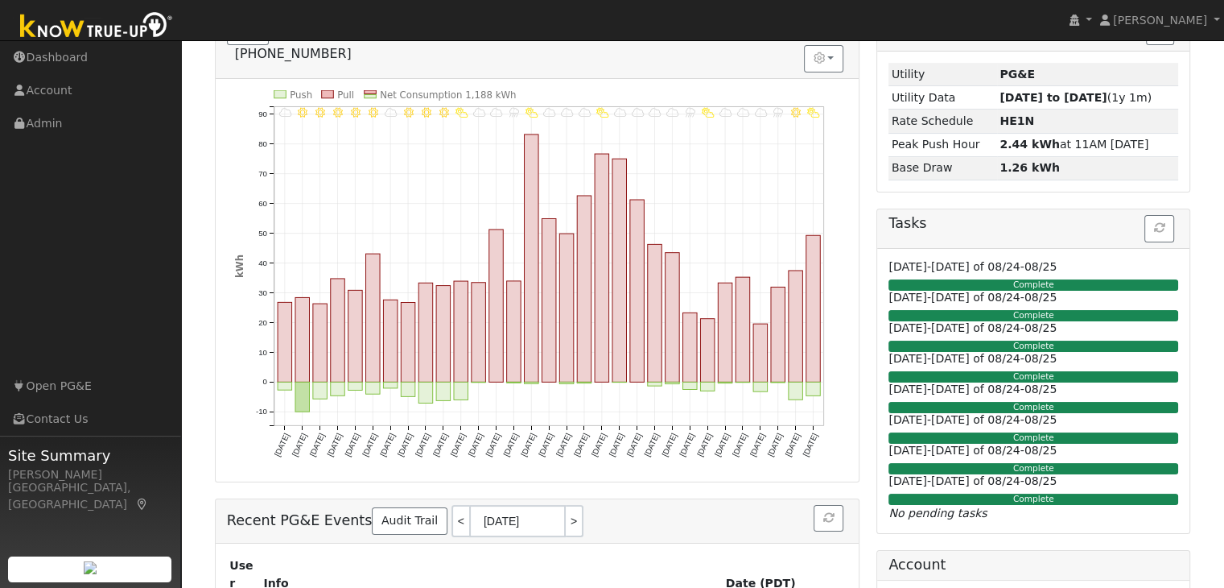
scroll to position [190, 0]
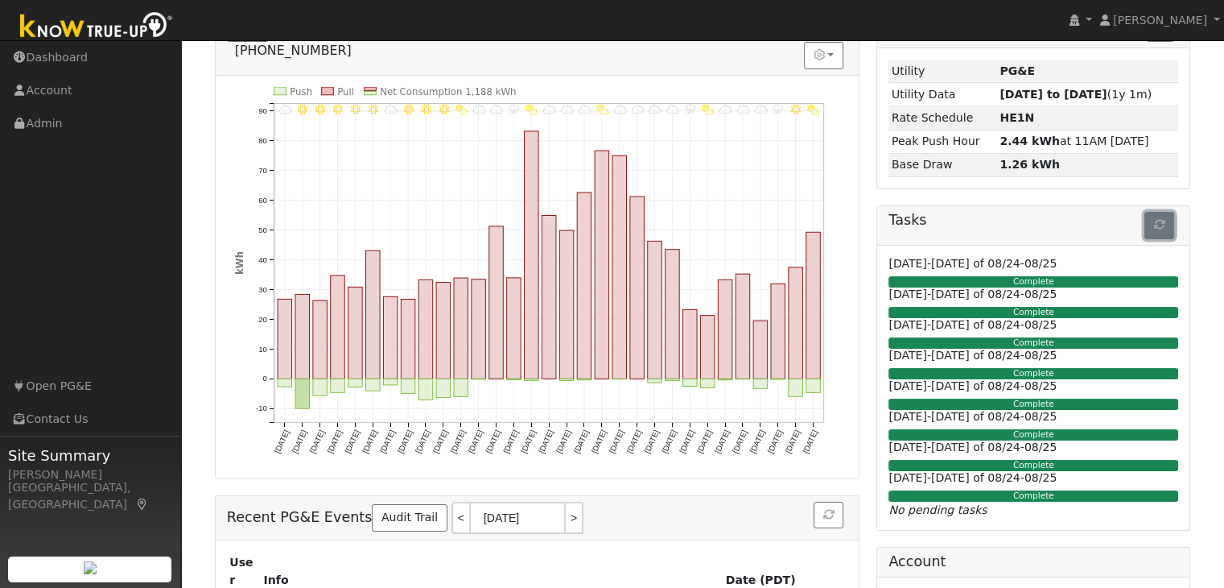
click at [1162, 221] on icon "button" at bounding box center [1159, 224] width 11 height 11
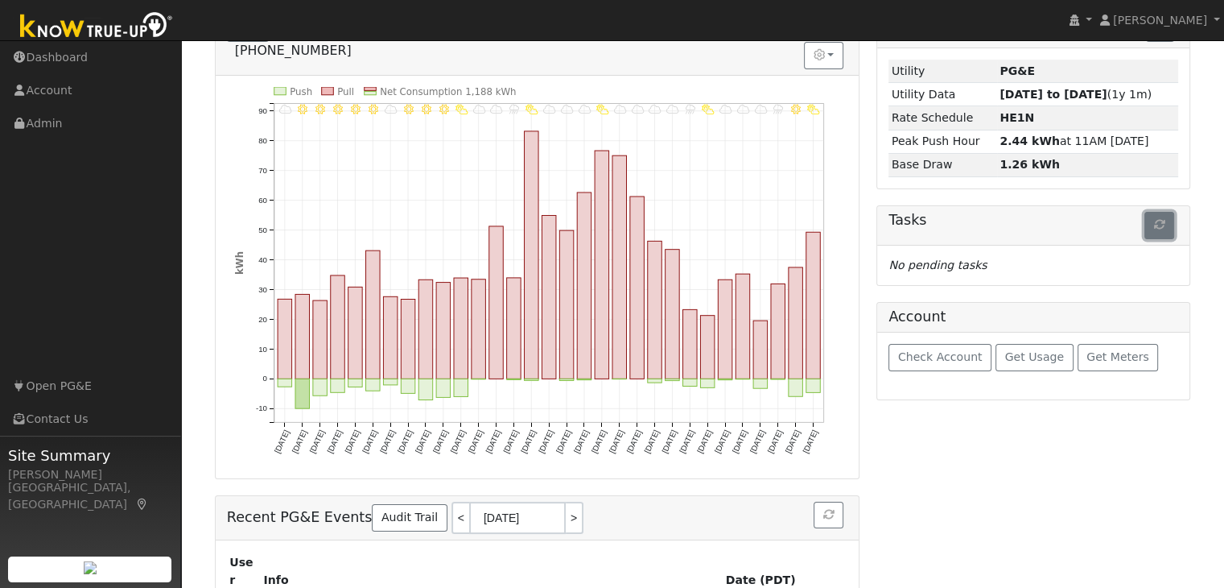
click at [1156, 221] on icon "button" at bounding box center [1159, 224] width 11 height 11
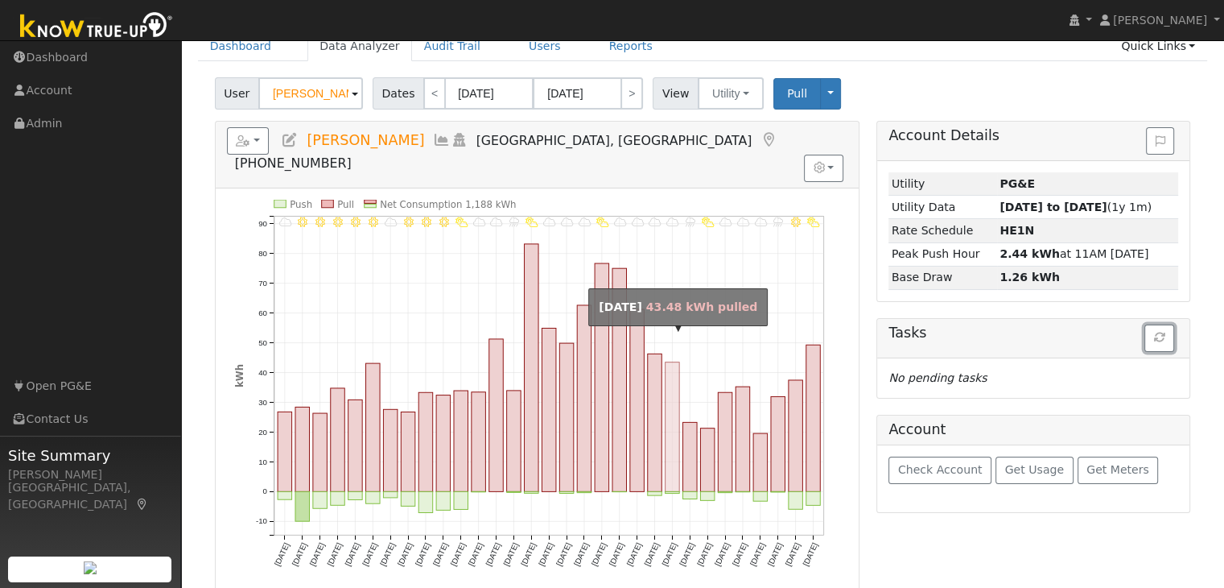
scroll to position [0, 0]
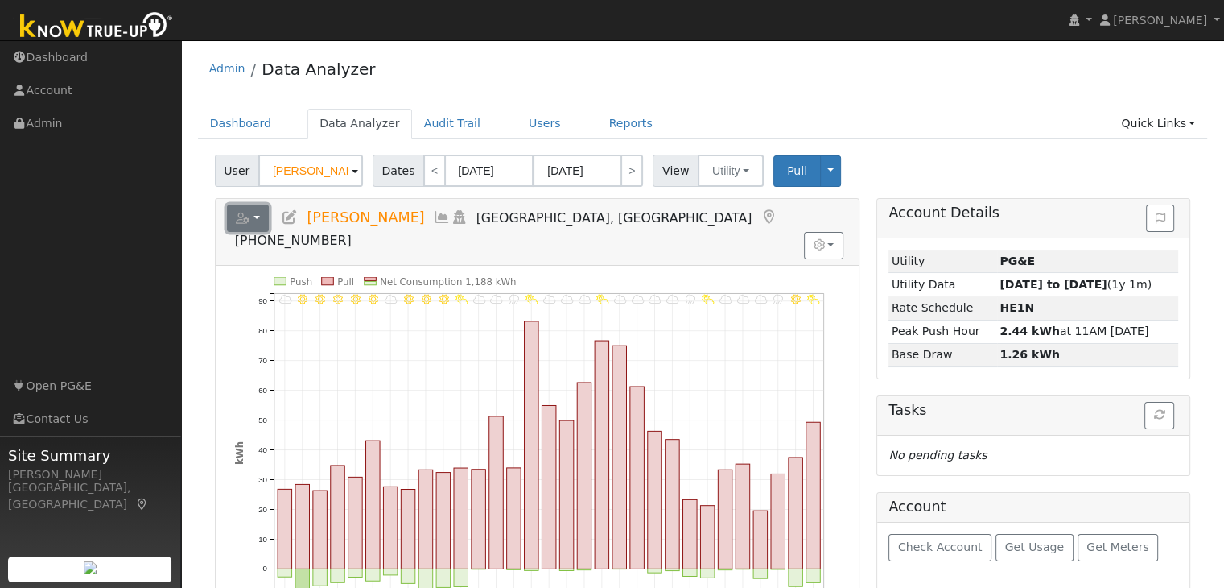
click at [256, 222] on button "button" at bounding box center [248, 217] width 43 height 27
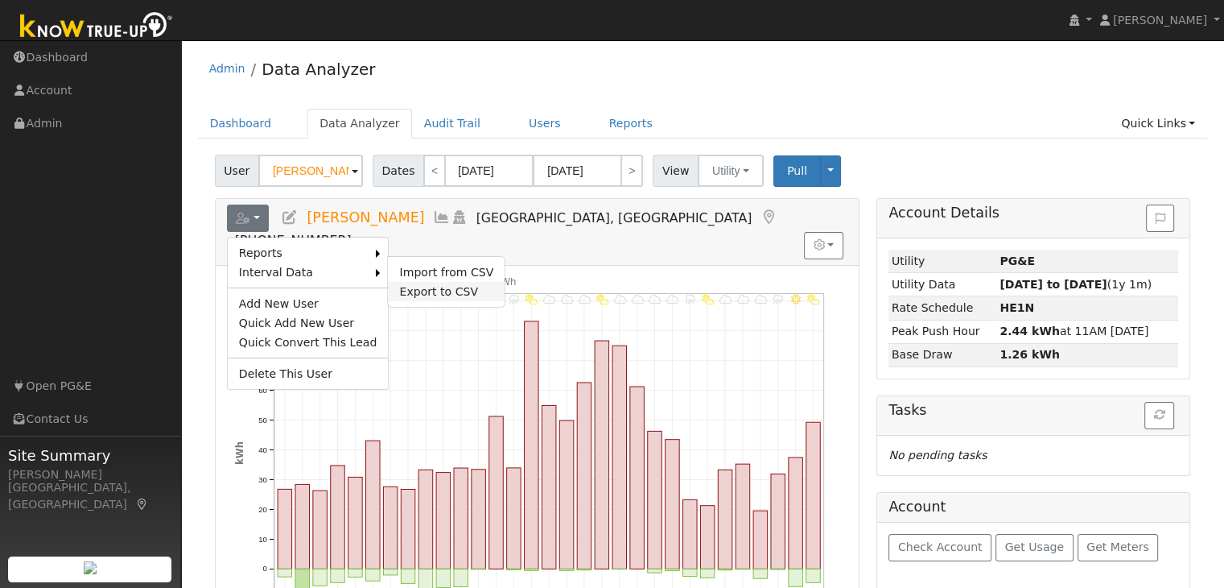
click at [411, 291] on link "Export to CSV" at bounding box center [446, 291] width 117 height 19
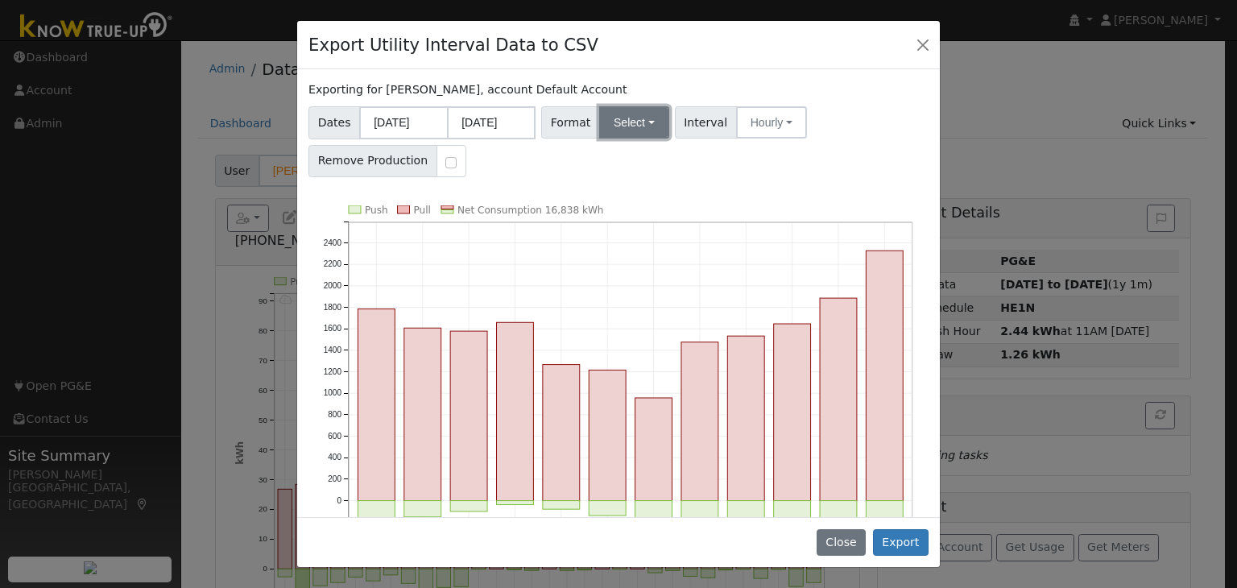
click at [621, 117] on button "Select" at bounding box center [634, 122] width 70 height 32
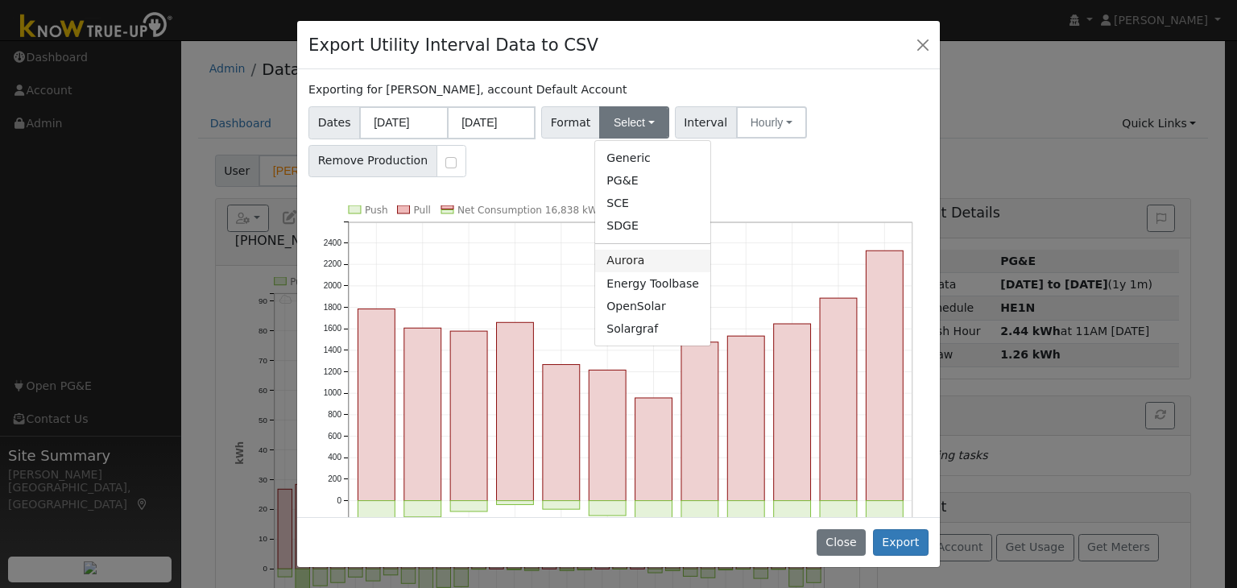
click at [639, 251] on link "Aurora" at bounding box center [652, 261] width 115 height 23
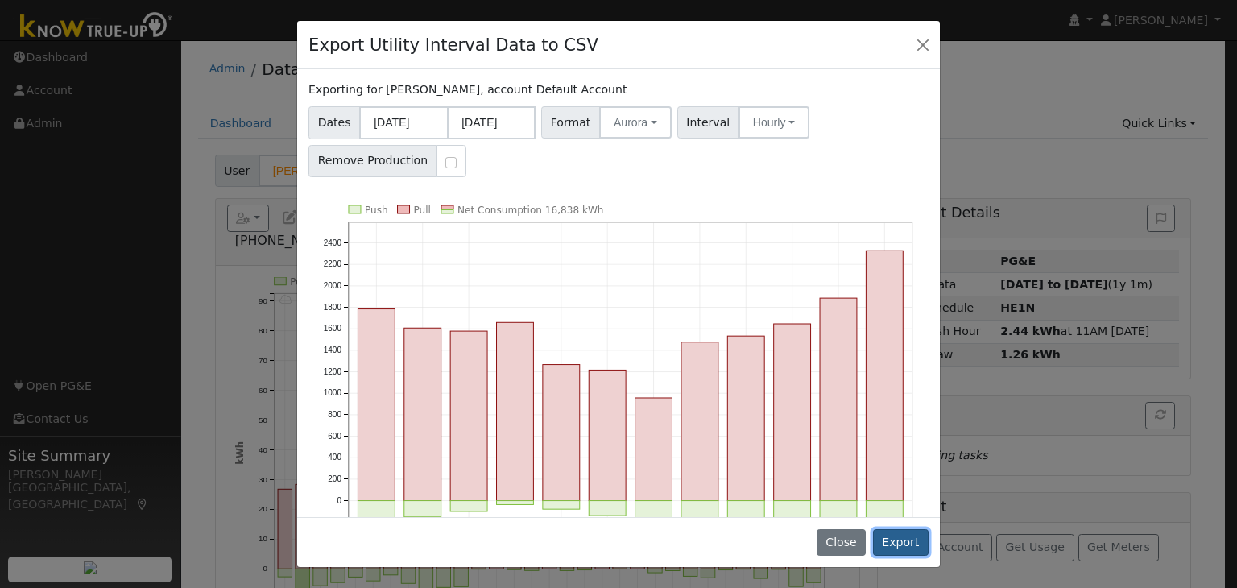
click at [899, 533] on button "Export" at bounding box center [901, 542] width 56 height 27
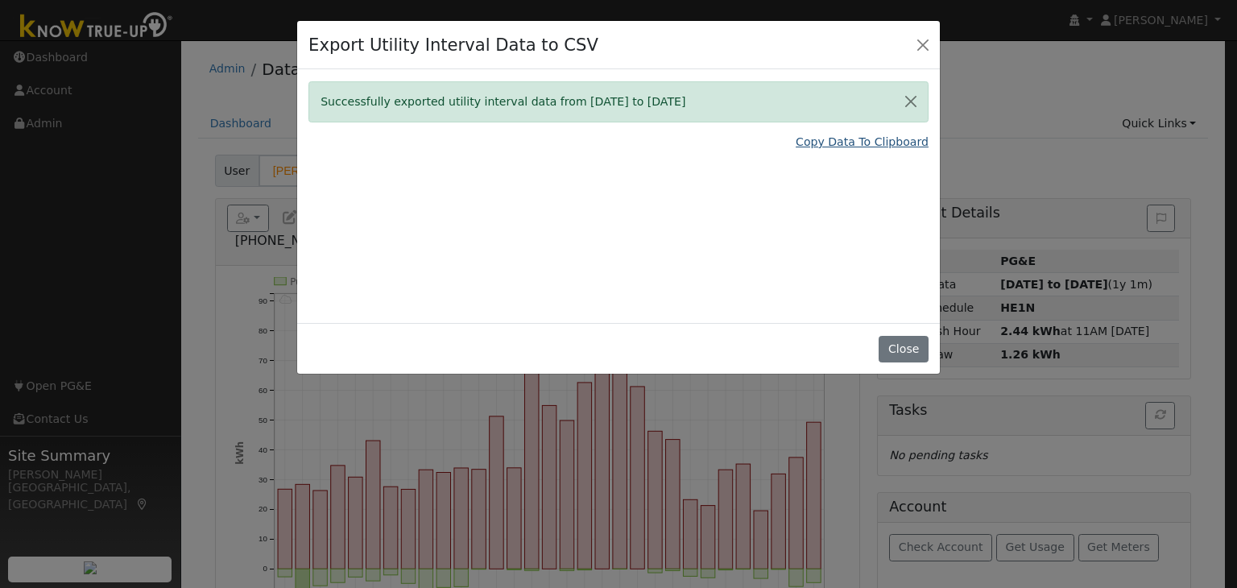
click at [870, 146] on link "Copy Data To Clipboard" at bounding box center [861, 142] width 133 height 17
click at [914, 48] on button "Close" at bounding box center [922, 44] width 23 height 23
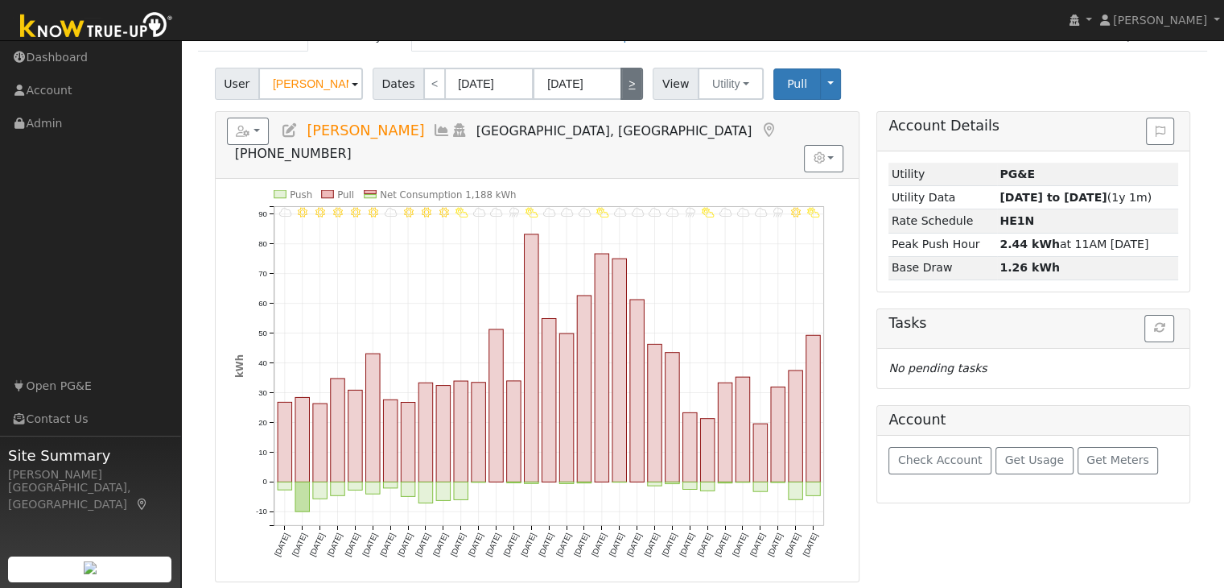
scroll to position [69, 0]
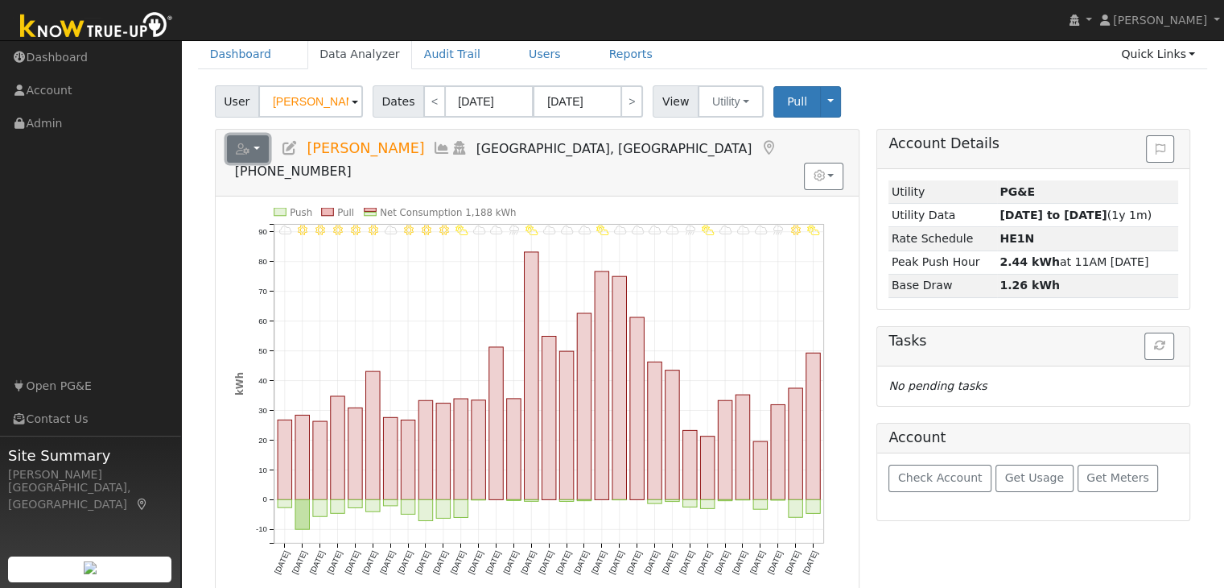
click at [254, 149] on button "button" at bounding box center [248, 148] width 43 height 27
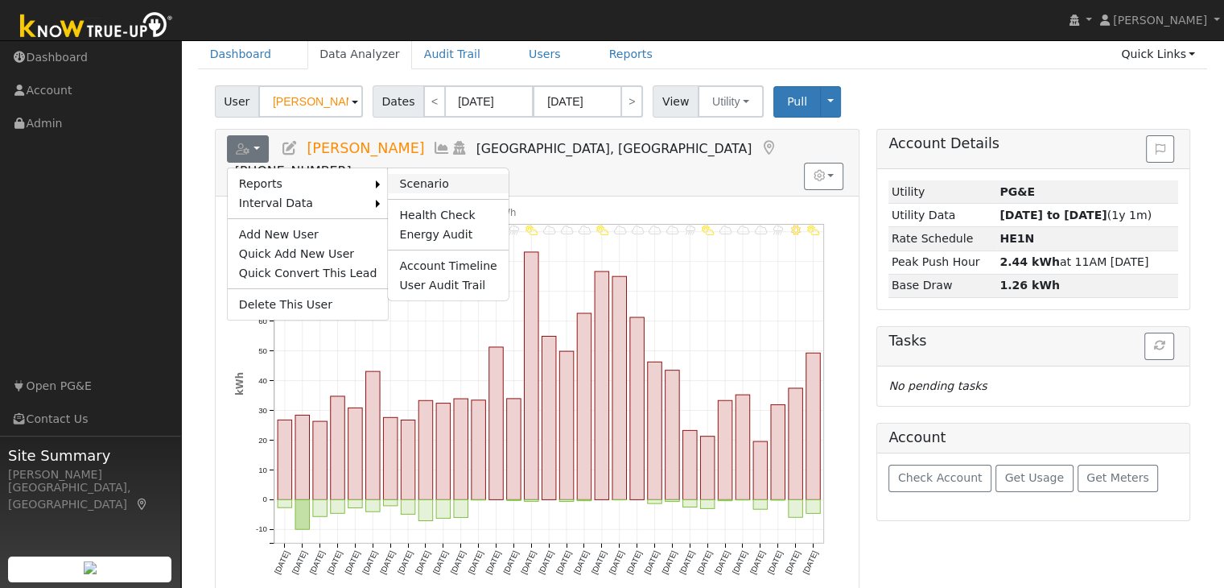
click at [399, 178] on link "Scenario" at bounding box center [448, 183] width 120 height 19
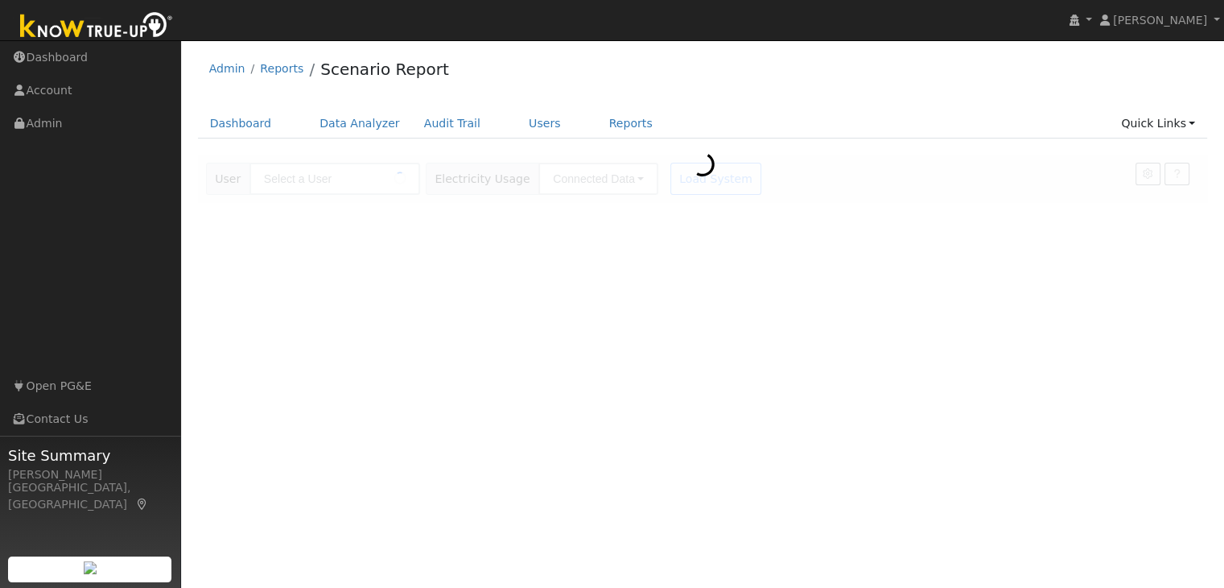
type input "[PERSON_NAME]"
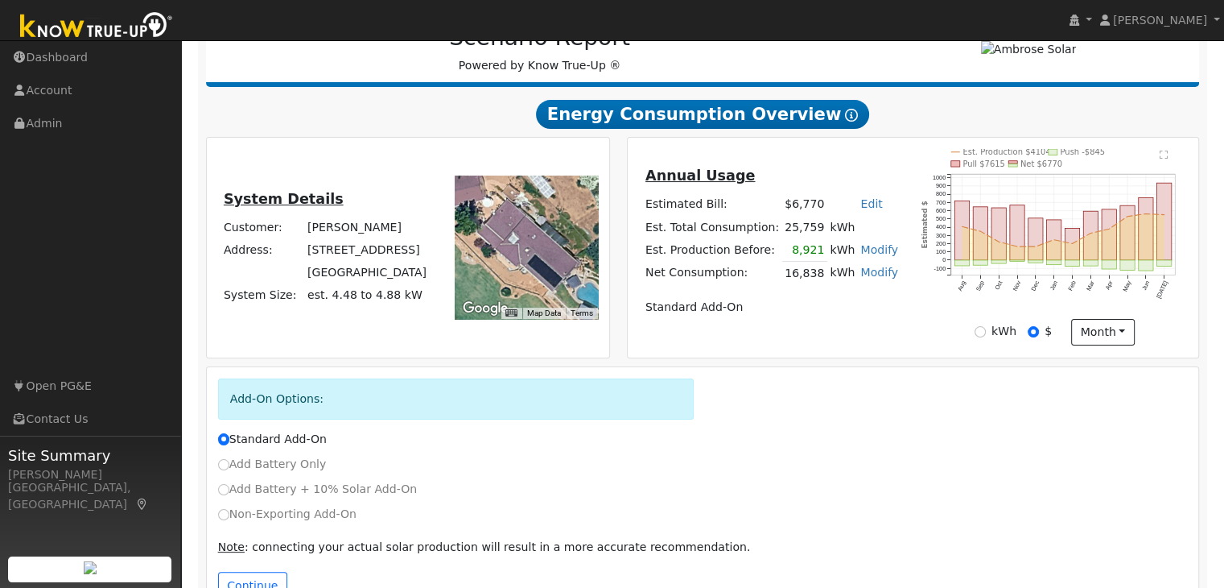
scroll to position [276, 0]
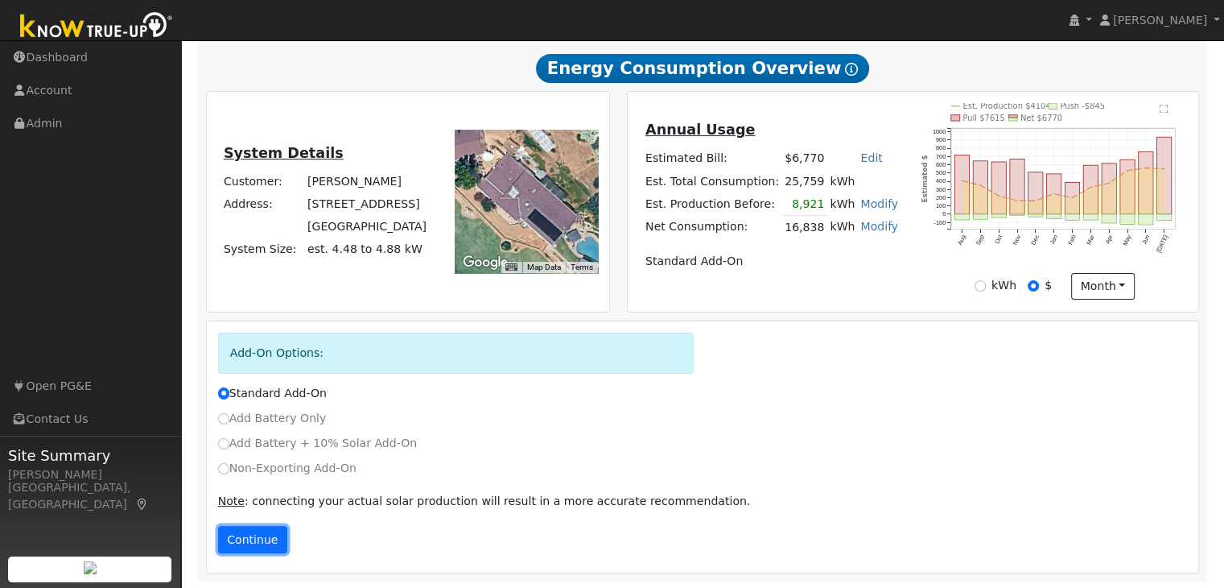
click at [246, 530] on button "Continue" at bounding box center [252, 539] width 69 height 27
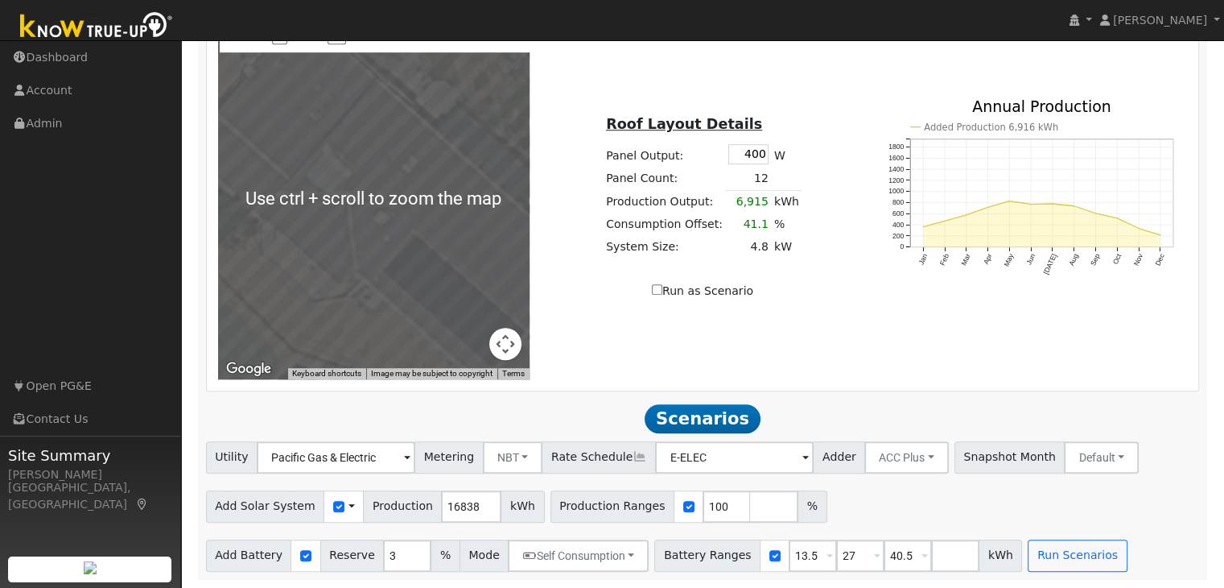
scroll to position [1130, 0]
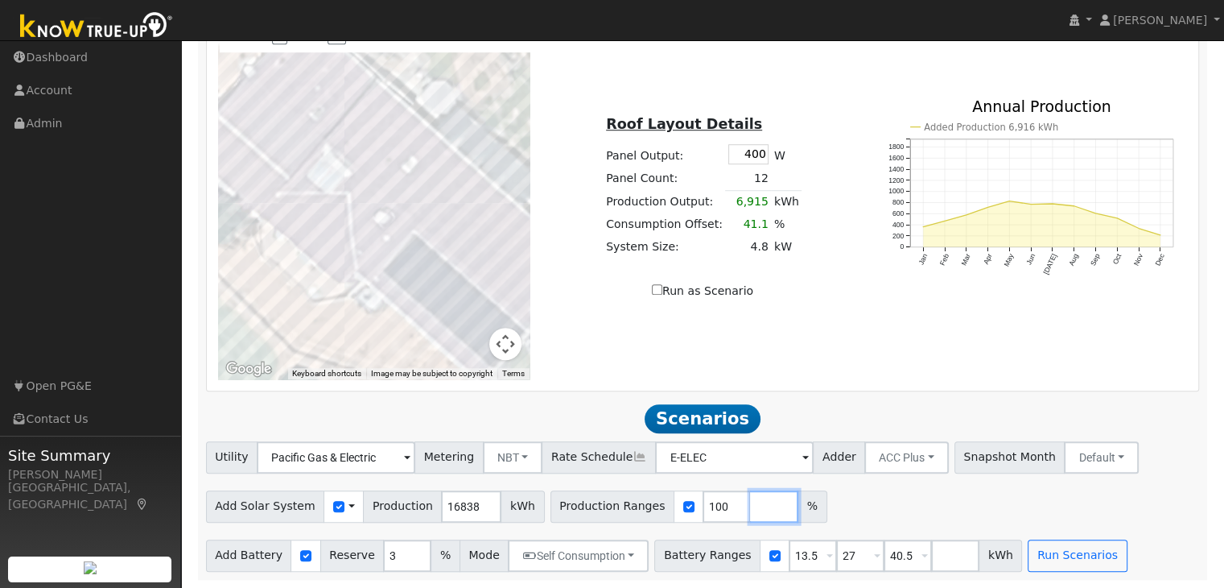
click at [750, 510] on input "number" at bounding box center [774, 506] width 48 height 32
type input "150"
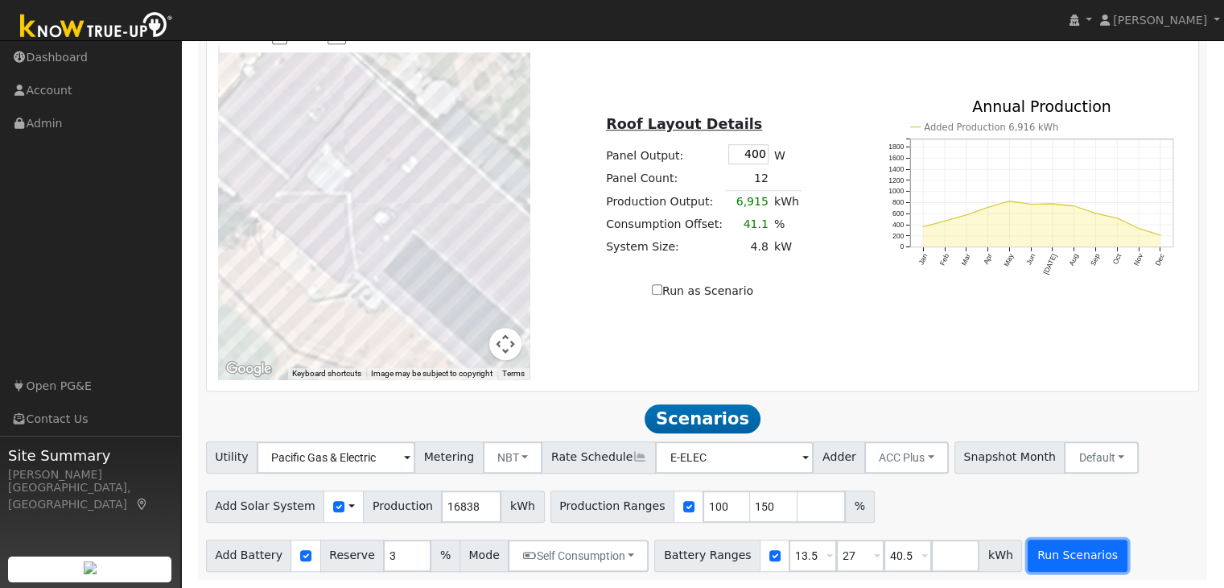
click at [1067, 556] on button "Run Scenarios" at bounding box center [1077, 555] width 99 height 32
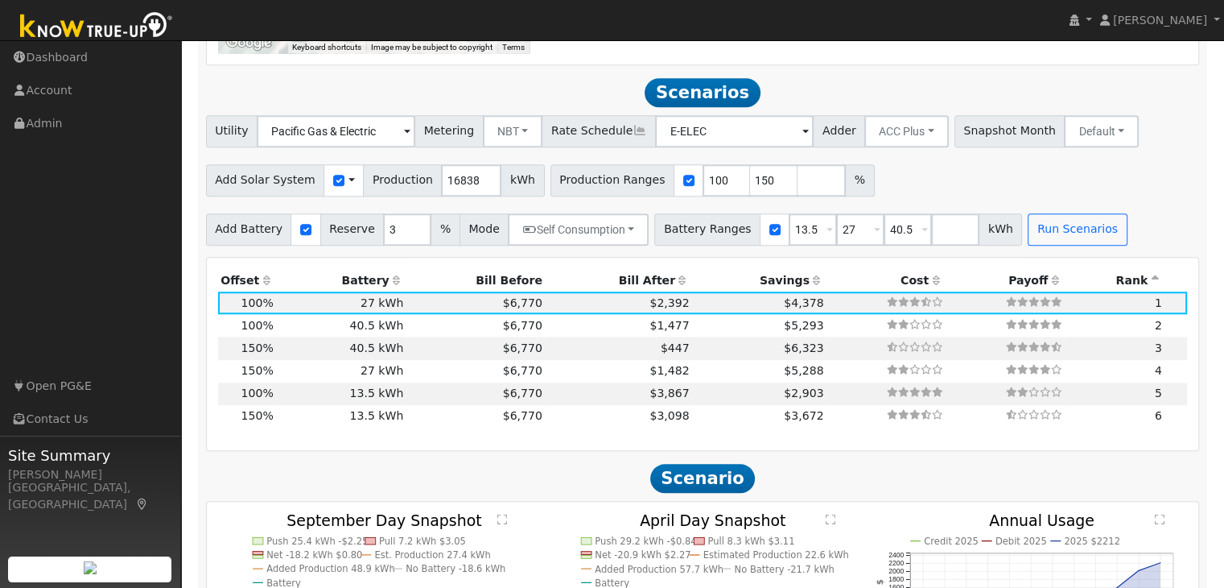
scroll to position [1484, 0]
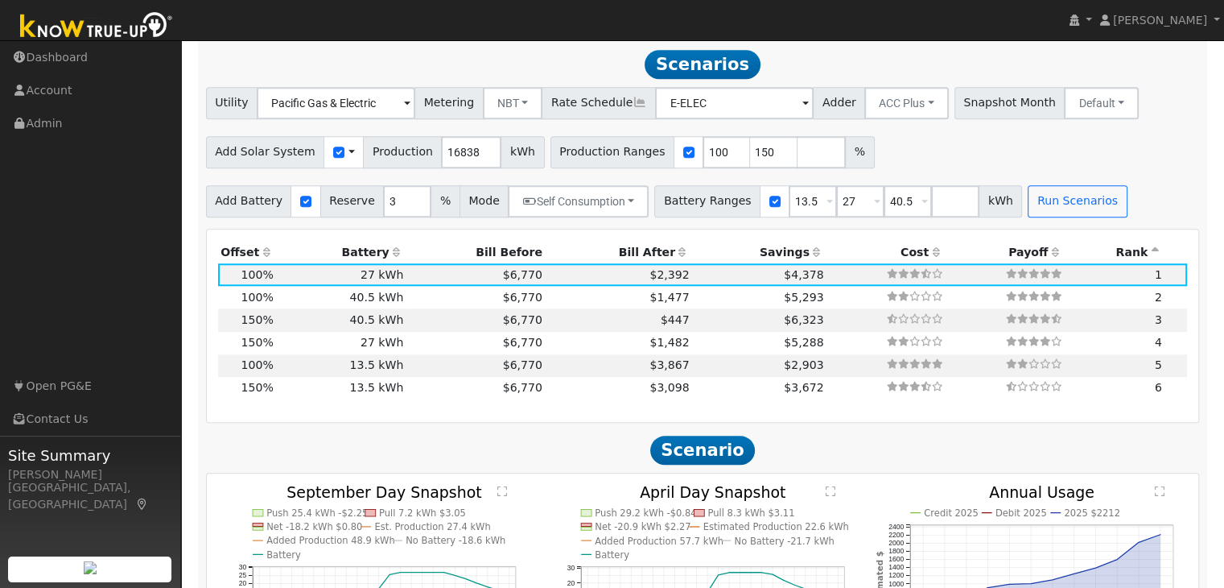
click at [827, 312] on td at bounding box center [886, 319] width 119 height 23
type input "16.8"
type input "$58,933"
type input "$48,600"
type input "$32,260"
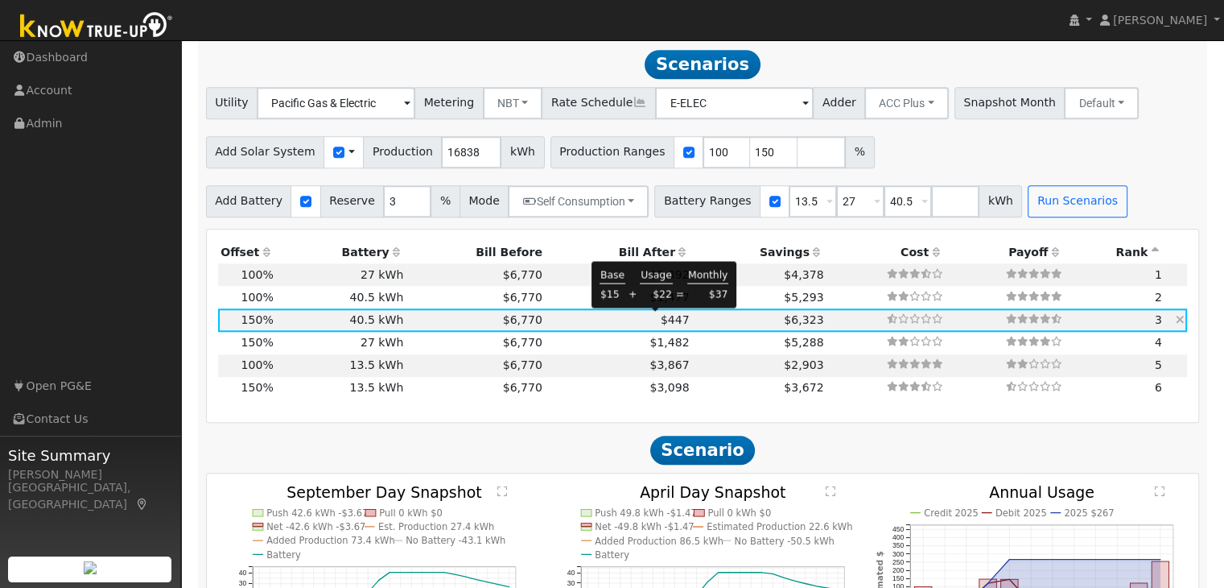
click at [661, 320] on span "$447" at bounding box center [675, 319] width 29 height 13
click at [632, 320] on td "$447" at bounding box center [618, 319] width 147 height 23
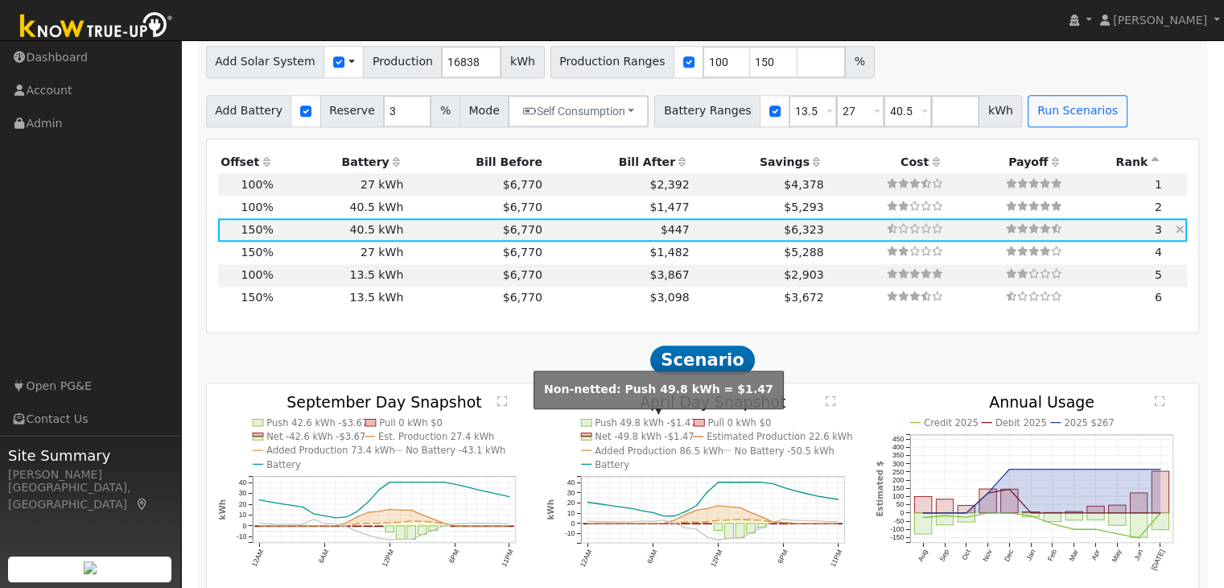
scroll to position [1526, 0]
